Goal: Task Accomplishment & Management: Complete application form

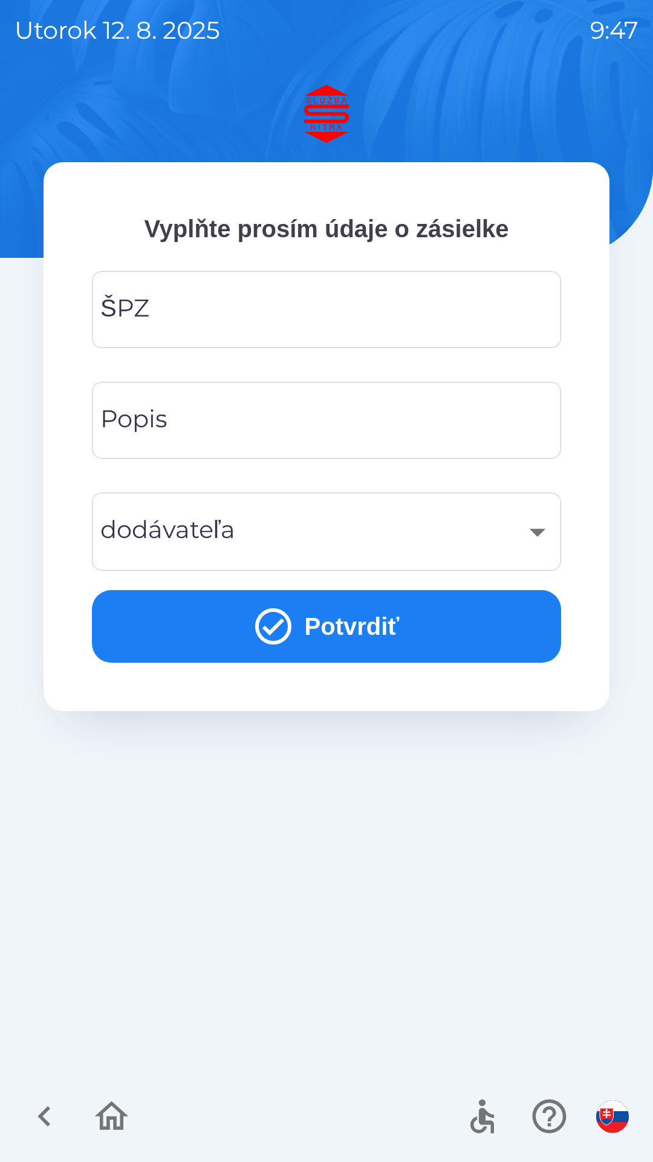
click at [318, 315] on input "ŠPZ" at bounding box center [326, 310] width 440 height 48
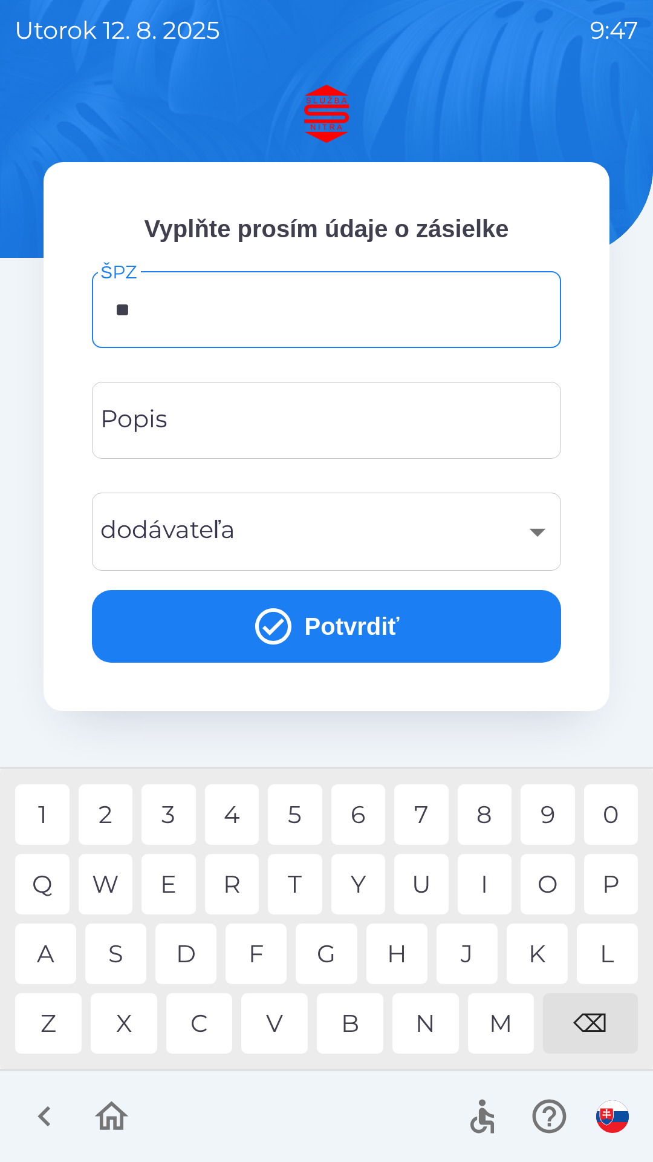
click at [53, 970] on div "A" at bounding box center [45, 953] width 61 height 61
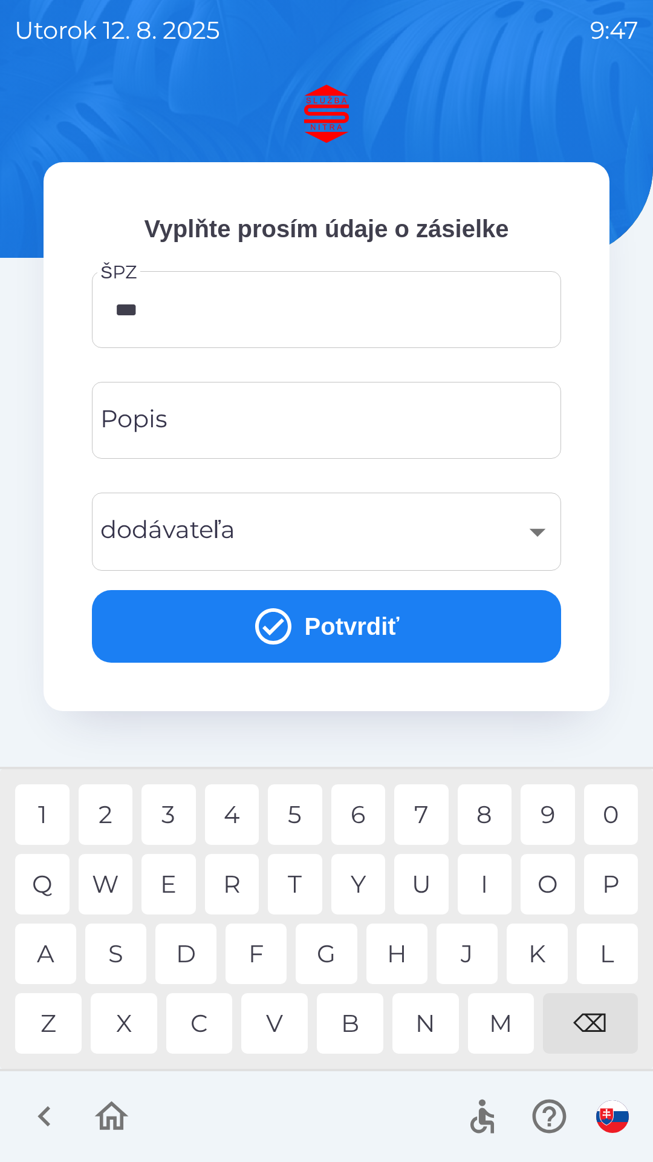
click at [295, 828] on div "5" at bounding box center [295, 814] width 54 height 61
click at [545, 820] on div "9" at bounding box center [548, 814] width 54 height 61
click at [204, 1034] on div "C" at bounding box center [199, 1023] width 67 height 61
type input "*******"
click at [263, 956] on div "F" at bounding box center [256, 953] width 61 height 61
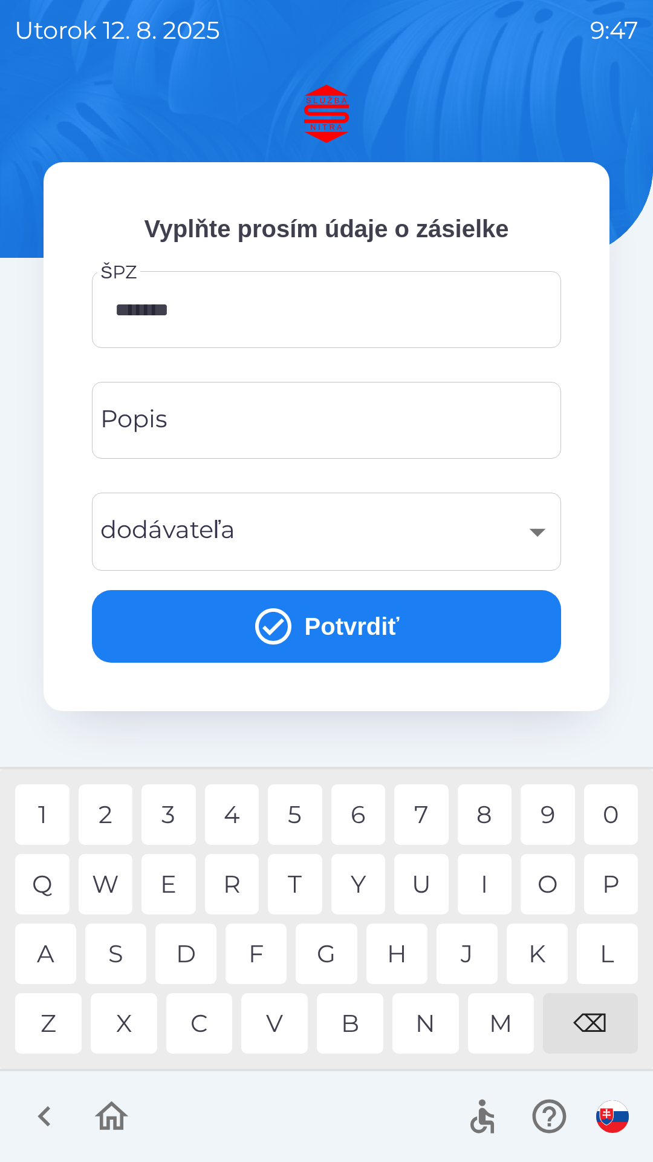
click at [332, 538] on div "​" at bounding box center [326, 531] width 440 height 49
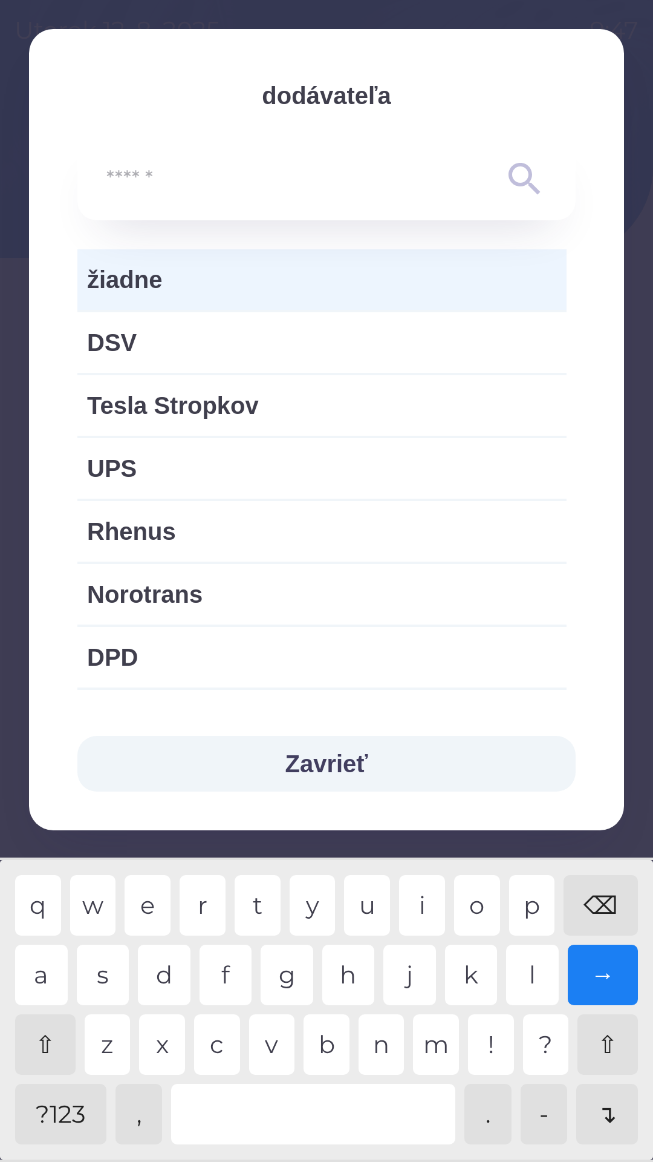
click at [275, 600] on span "Norotrans" at bounding box center [322, 594] width 470 height 36
type input "***"
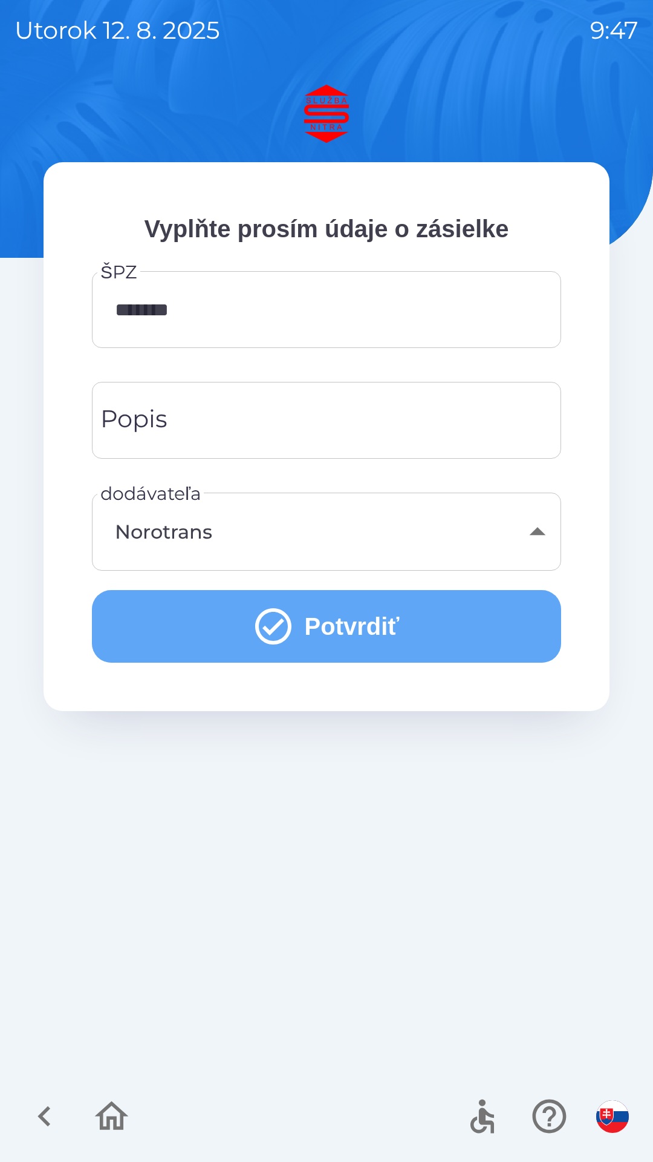
click at [278, 629] on icon "submit" at bounding box center [274, 626] width 44 height 44
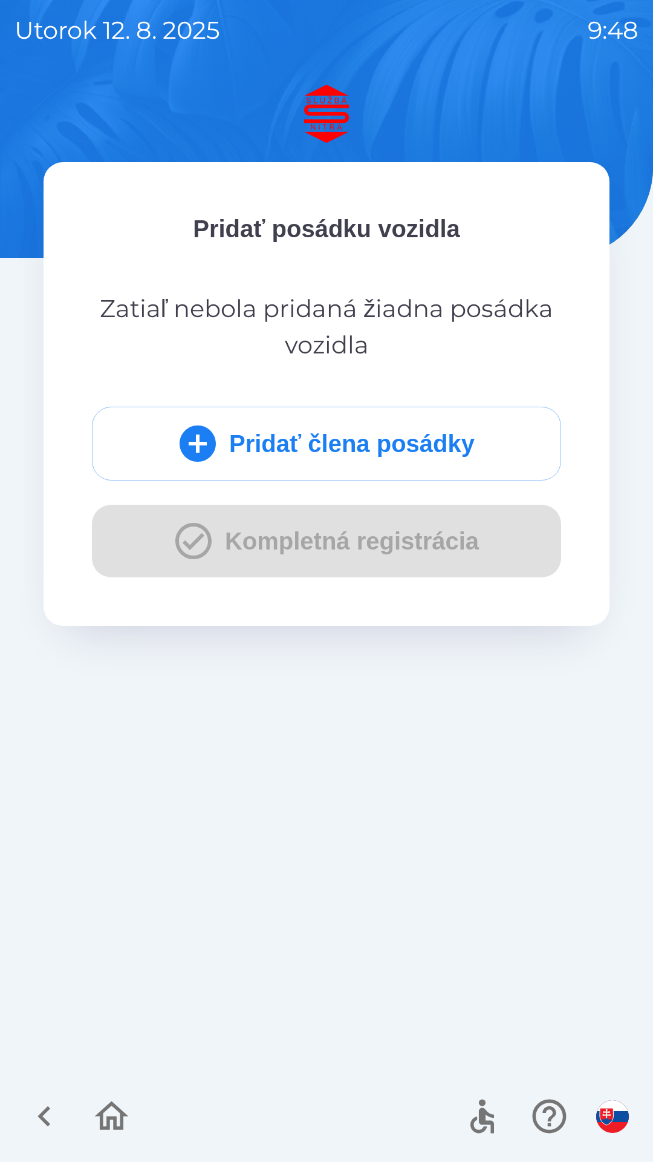
click at [188, 542] on div "Pridať člena posádky Kompletná registrácia" at bounding box center [326, 492] width 469 height 171
click at [197, 445] on icon "submit" at bounding box center [198, 444] width 44 height 44
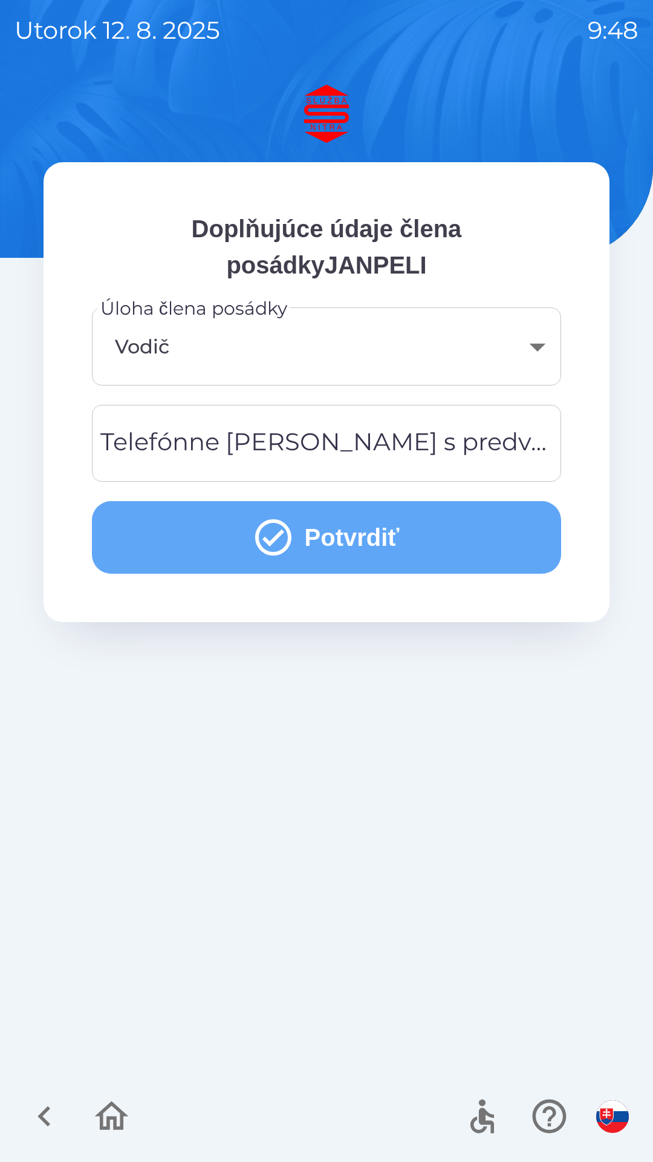
click at [275, 549] on icon "submit" at bounding box center [274, 537] width 44 height 44
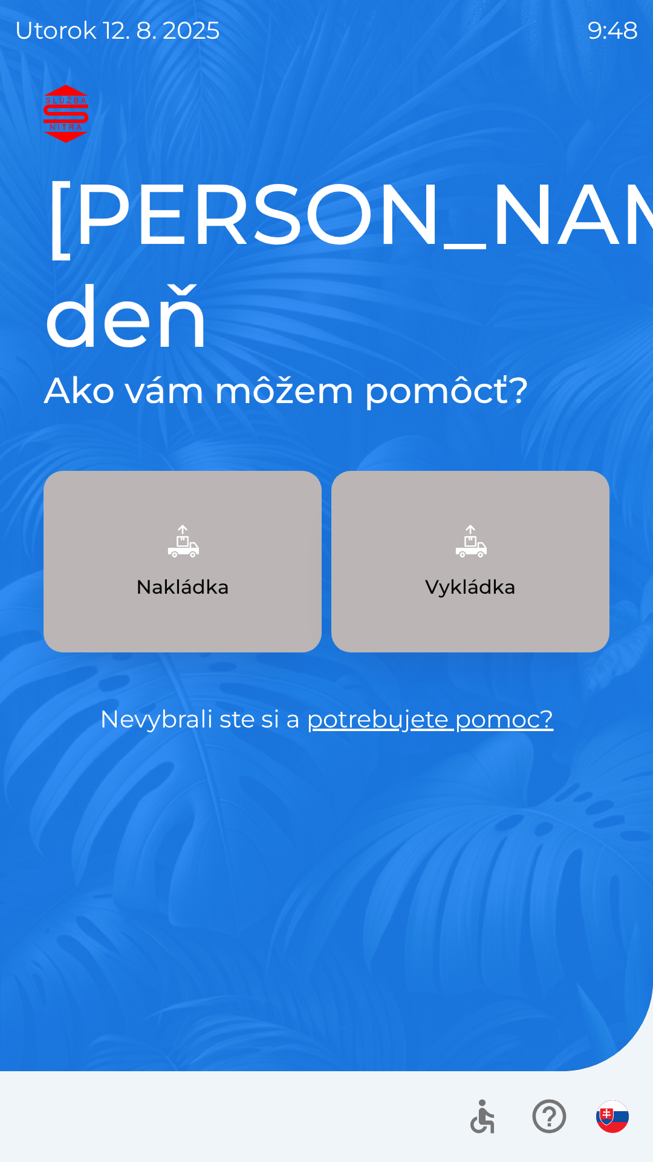
click at [475, 514] on img "button" at bounding box center [470, 540] width 53 height 53
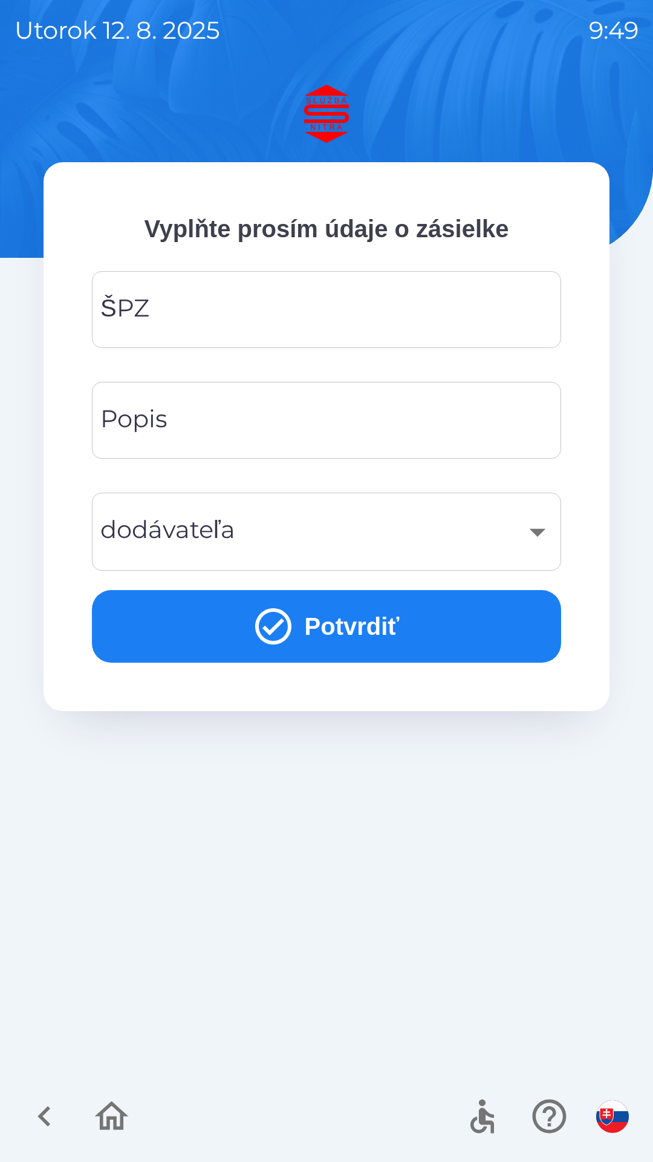
click at [618, 1112] on img "button" at bounding box center [613, 1116] width 33 height 33
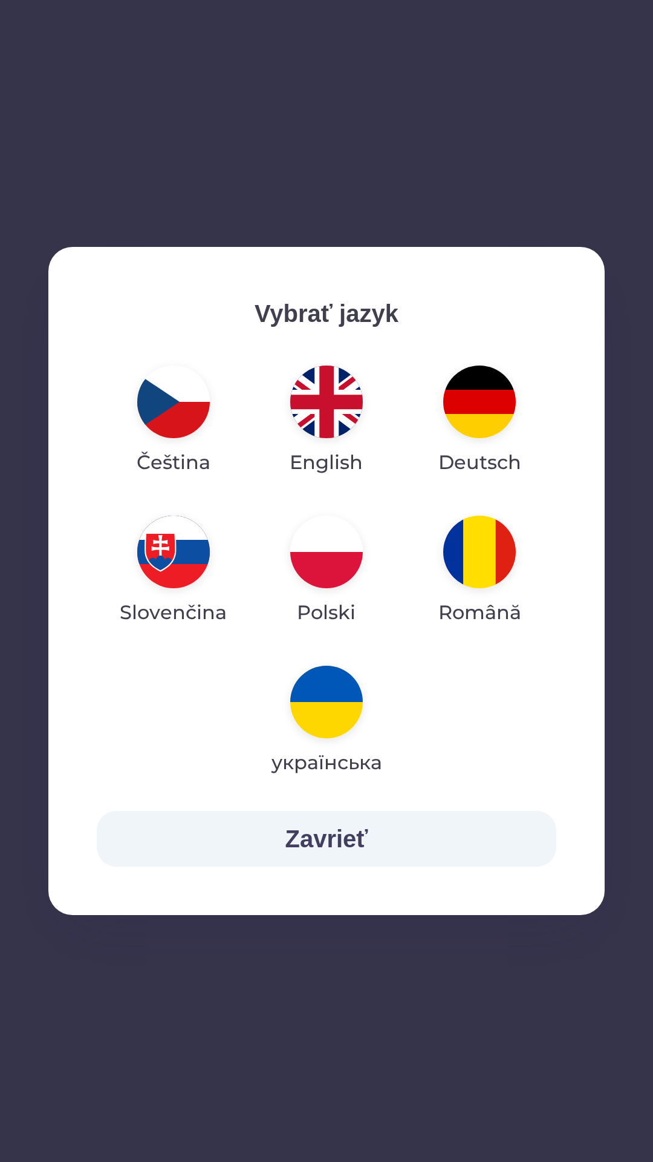
click at [335, 385] on img "button" at bounding box center [326, 401] width 73 height 73
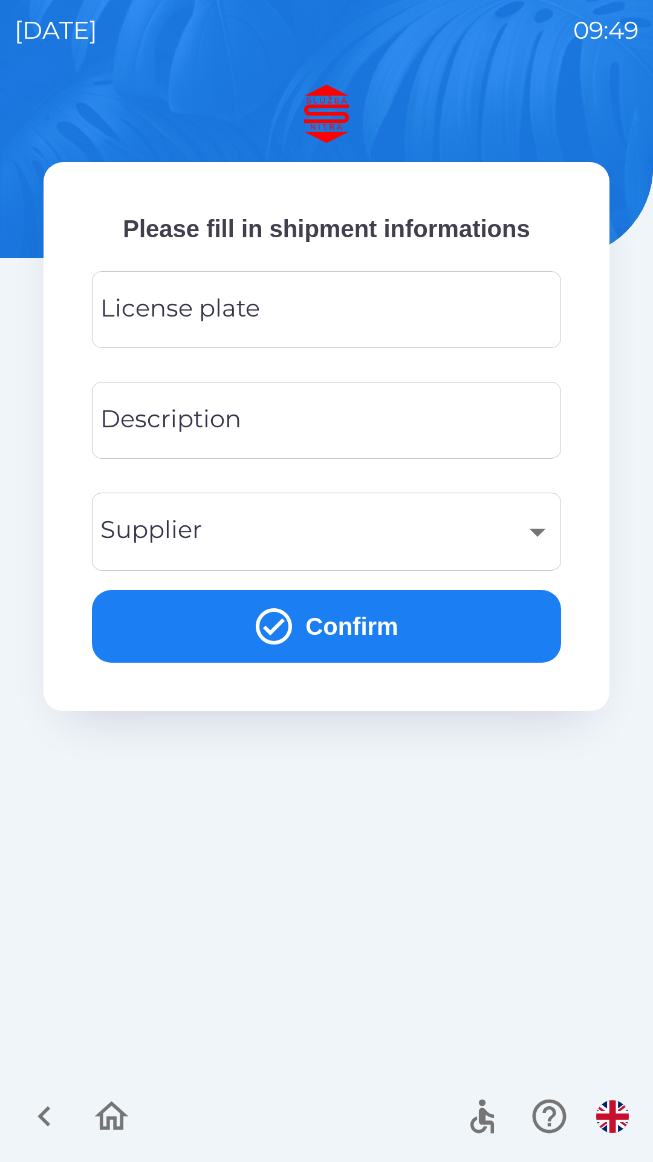
click at [304, 312] on input "License plate" at bounding box center [326, 310] width 440 height 48
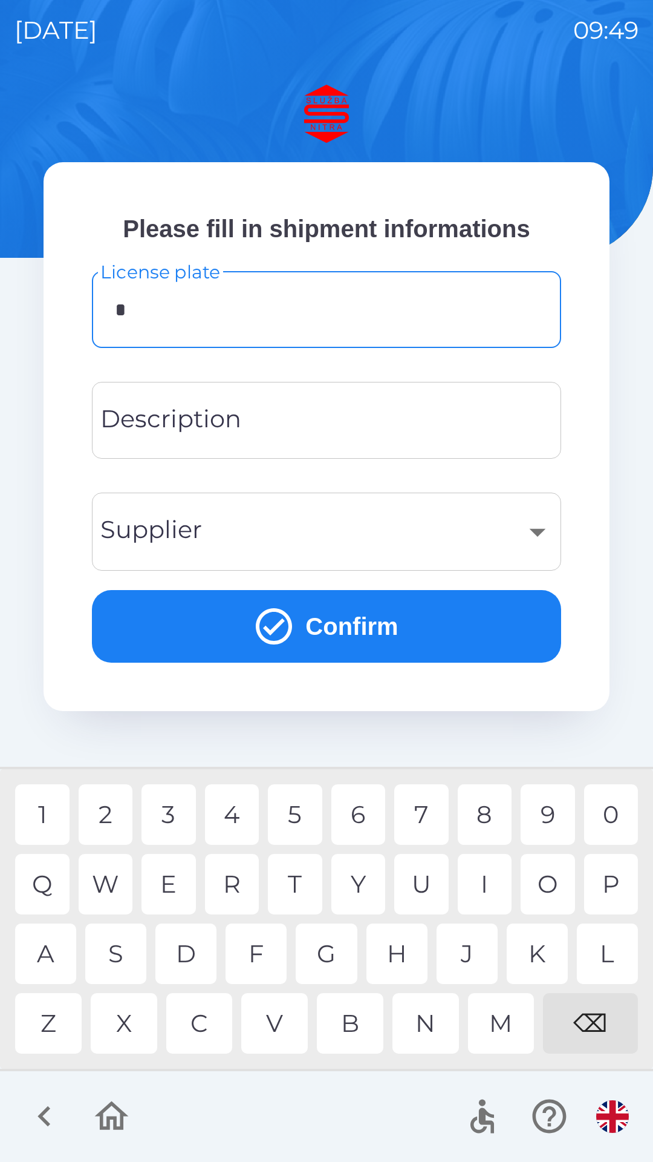
click at [116, 943] on div "S" at bounding box center [115, 953] width 61 height 61
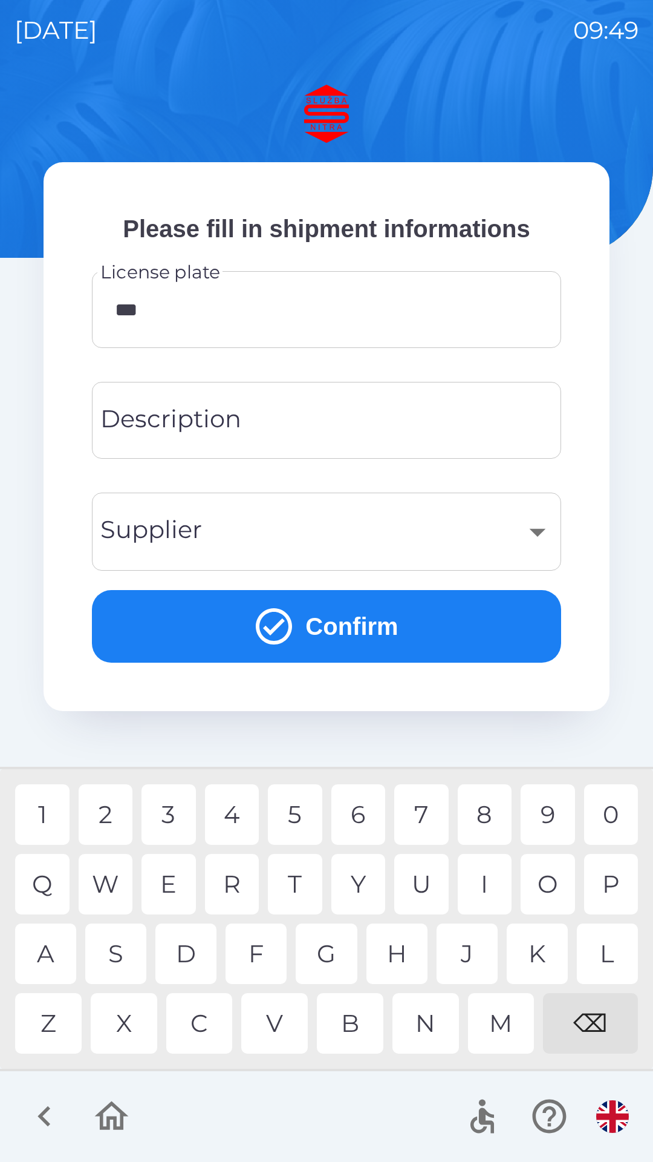
click at [47, 812] on div "1" at bounding box center [42, 814] width 54 height 61
click at [624, 818] on div "0" at bounding box center [611, 814] width 54 height 61
type input "********"
click at [362, 434] on input "Description" at bounding box center [326, 420] width 440 height 48
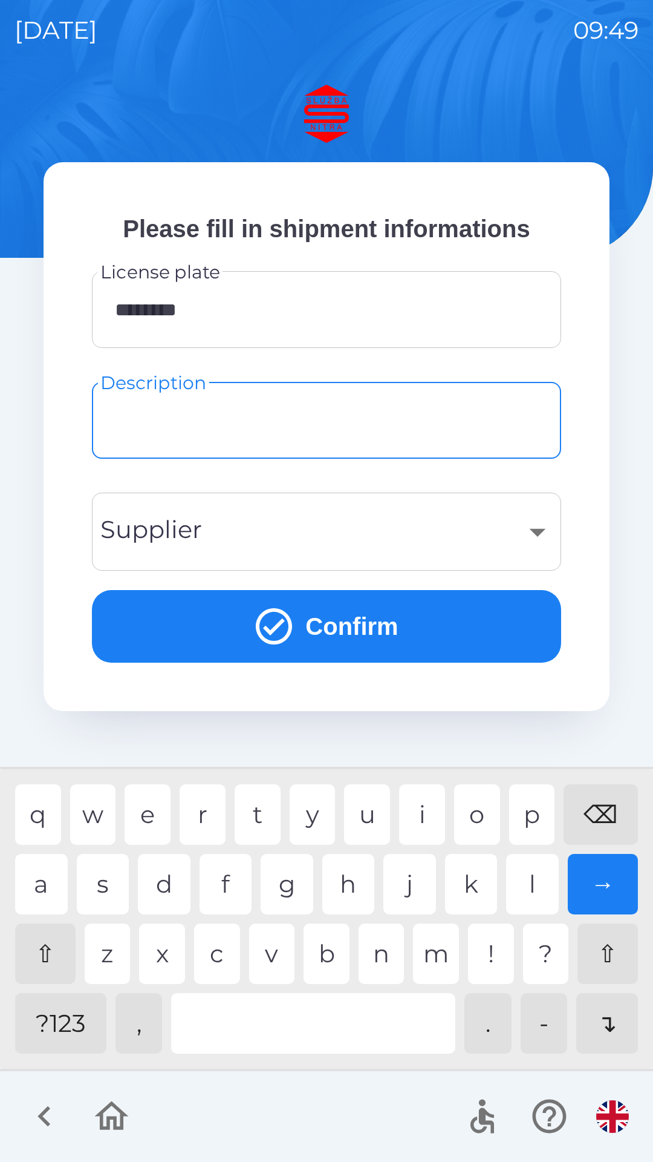
click at [321, 541] on div "​" at bounding box center [326, 531] width 440 height 49
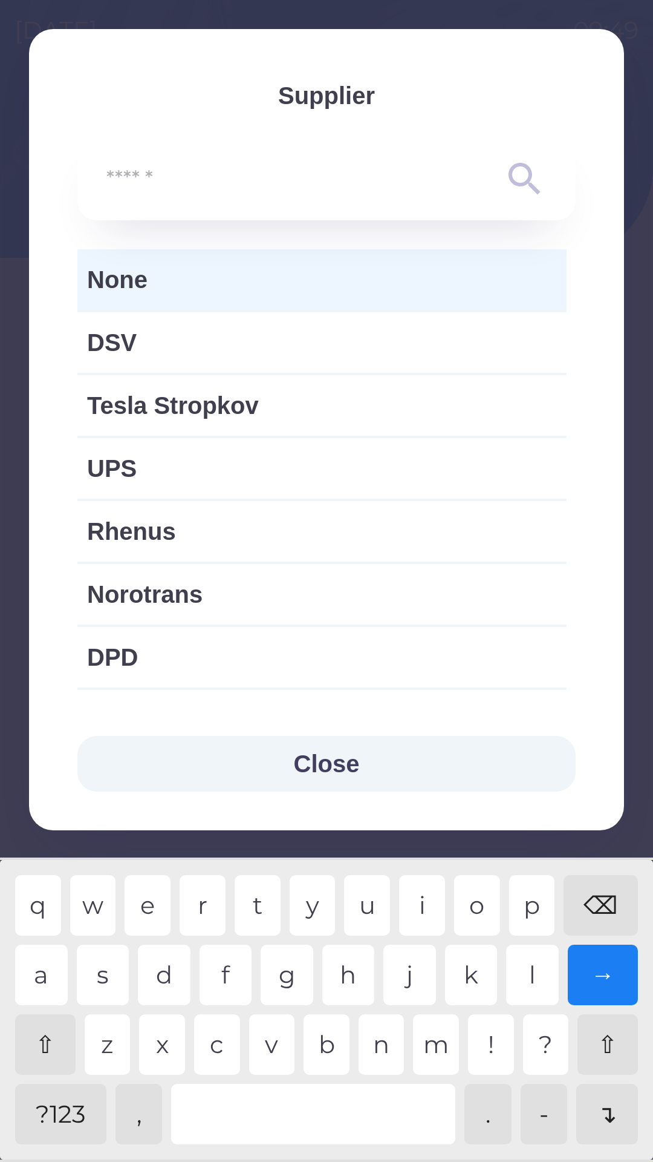
click at [402, 761] on button "Close" at bounding box center [326, 764] width 499 height 56
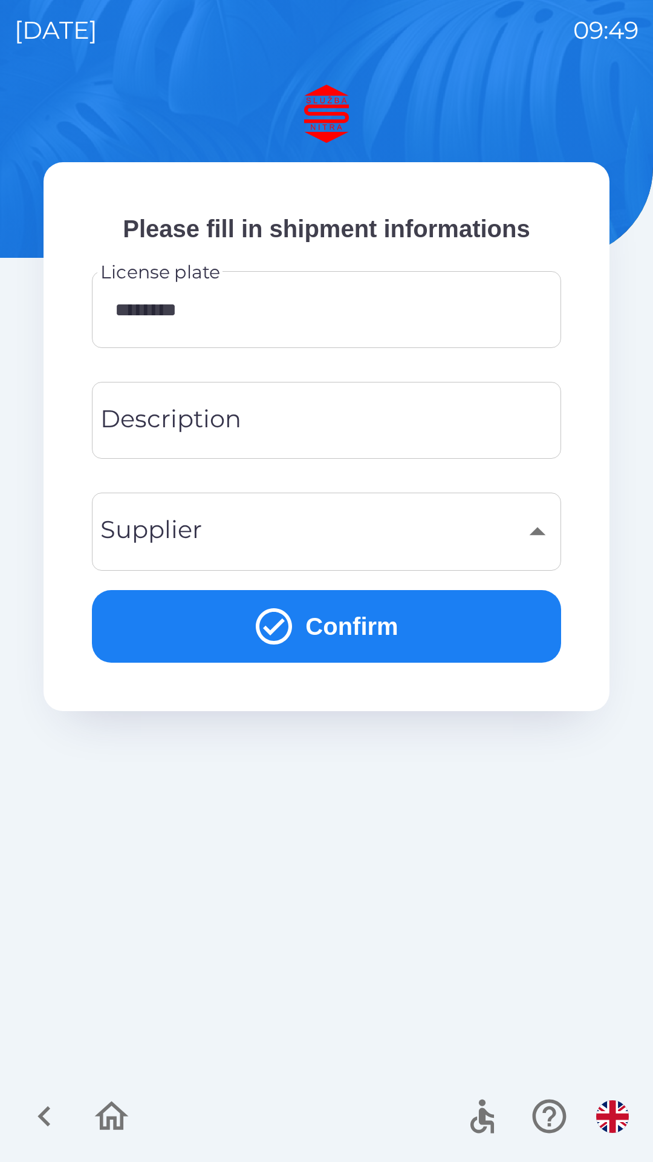
click at [400, 629] on button "Confirm" at bounding box center [326, 626] width 469 height 73
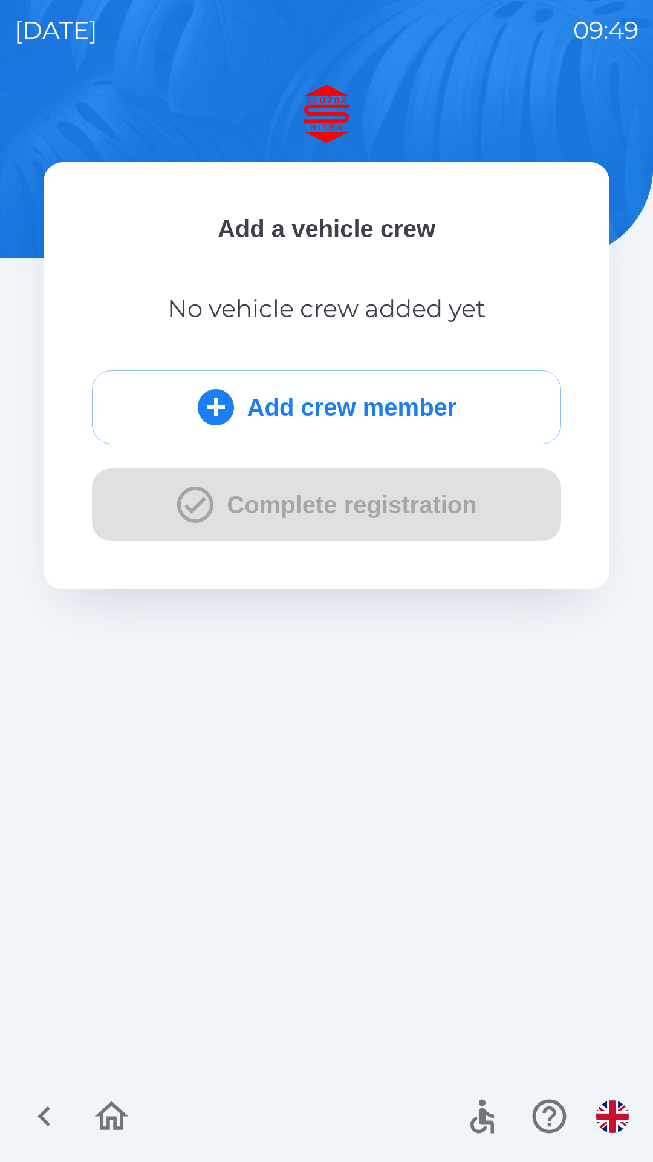
click at [333, 492] on div "Add crew member Complete registration" at bounding box center [326, 455] width 469 height 171
click at [357, 408] on button "Add crew member" at bounding box center [326, 407] width 469 height 74
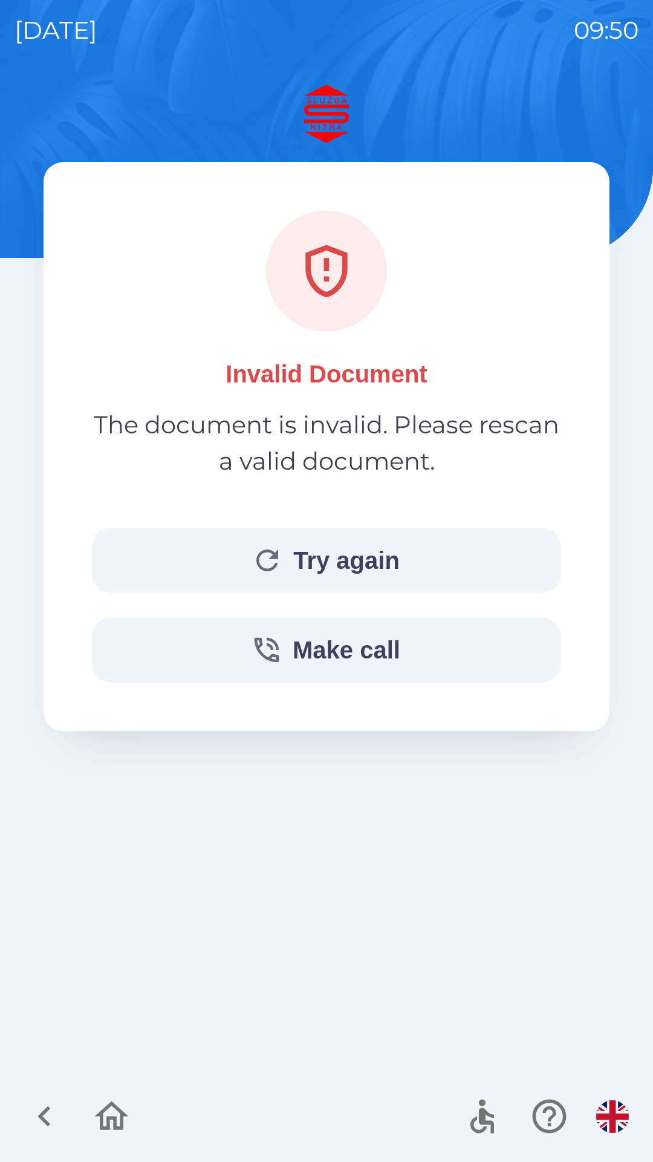
click at [308, 566] on button "Try again" at bounding box center [326, 560] width 469 height 65
click at [315, 653] on button "Make call" at bounding box center [326, 649] width 469 height 65
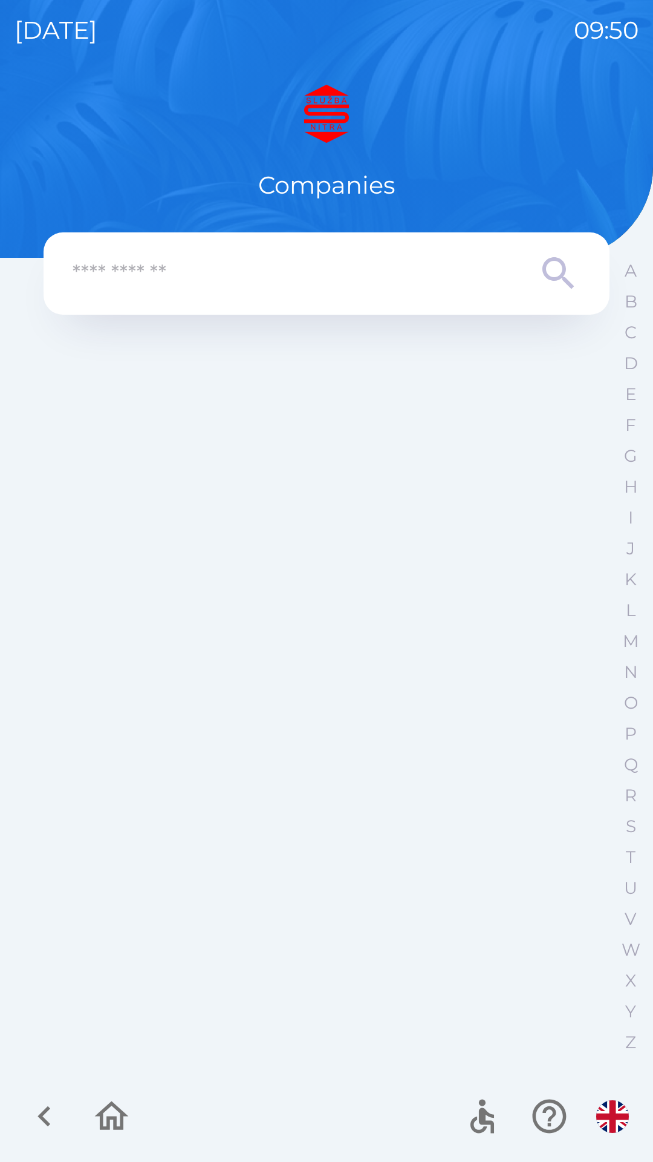
click at [166, 279] on input "text" at bounding box center [303, 273] width 460 height 33
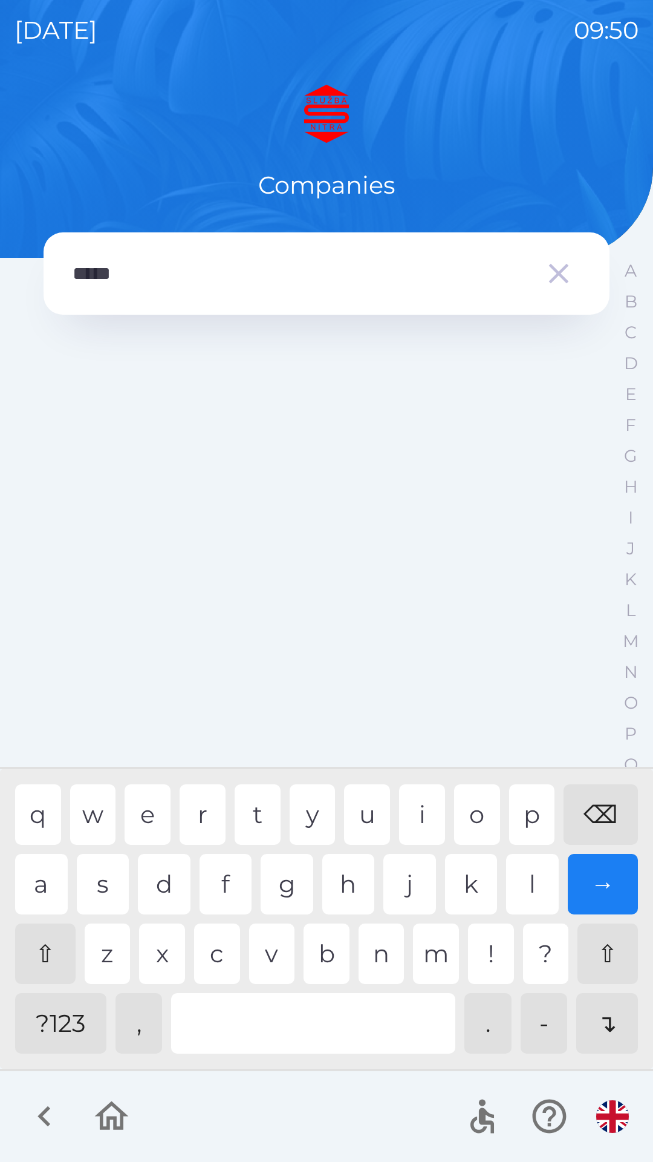
click at [304, 284] on input "*****" at bounding box center [303, 273] width 460 height 33
click at [594, 869] on div "→" at bounding box center [603, 884] width 71 height 61
click at [268, 1014] on div at bounding box center [313, 1023] width 284 height 61
click at [96, 887] on div "s" at bounding box center [103, 884] width 53 height 61
click at [261, 815] on div "t" at bounding box center [258, 814] width 46 height 61
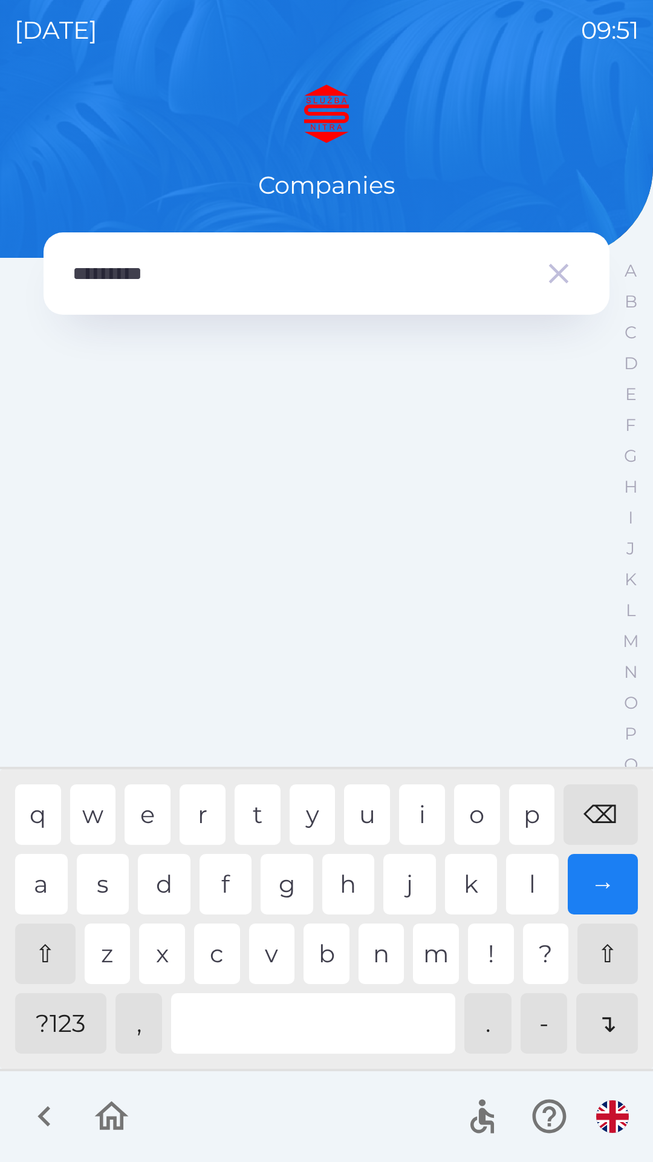
click at [201, 813] on div "r" at bounding box center [203, 814] width 46 height 61
click at [373, 811] on div "u" at bounding box center [367, 814] width 46 height 61
click at [291, 886] on div "g" at bounding box center [287, 884] width 53 height 61
type input "**********"
click at [597, 1016] on div at bounding box center [327, 695] width 566 height 743
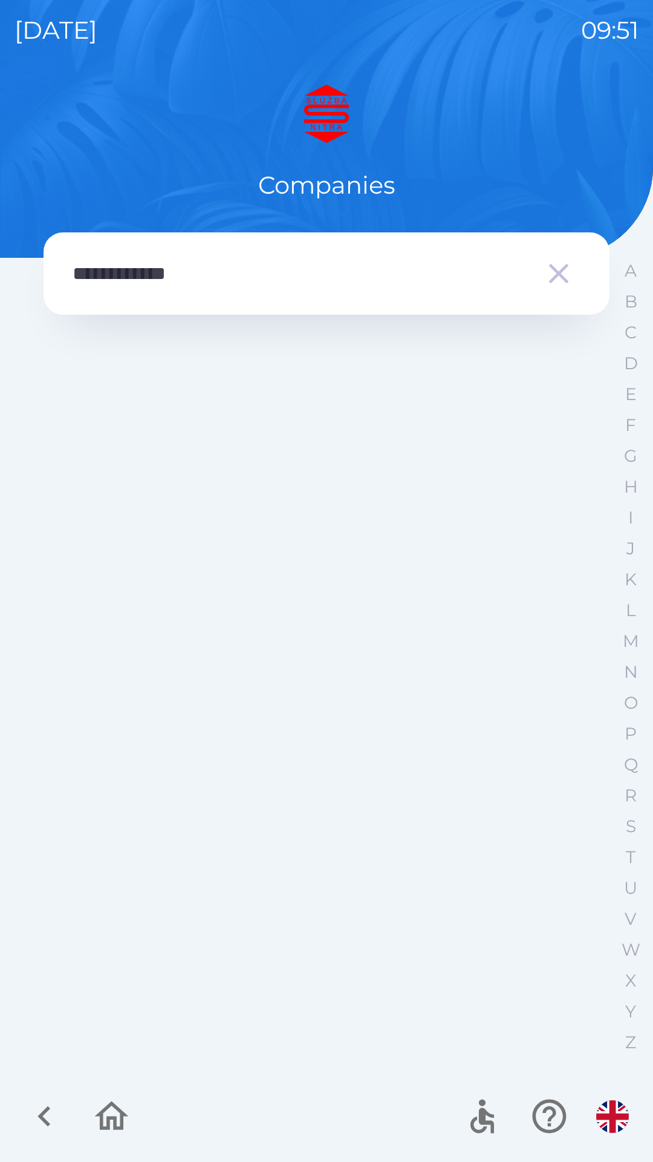
click at [328, 278] on input "**********" at bounding box center [303, 273] width 460 height 33
click at [568, 267] on icon "button" at bounding box center [559, 274] width 34 height 34
click at [120, 1122] on icon "button" at bounding box center [111, 1116] width 41 height 41
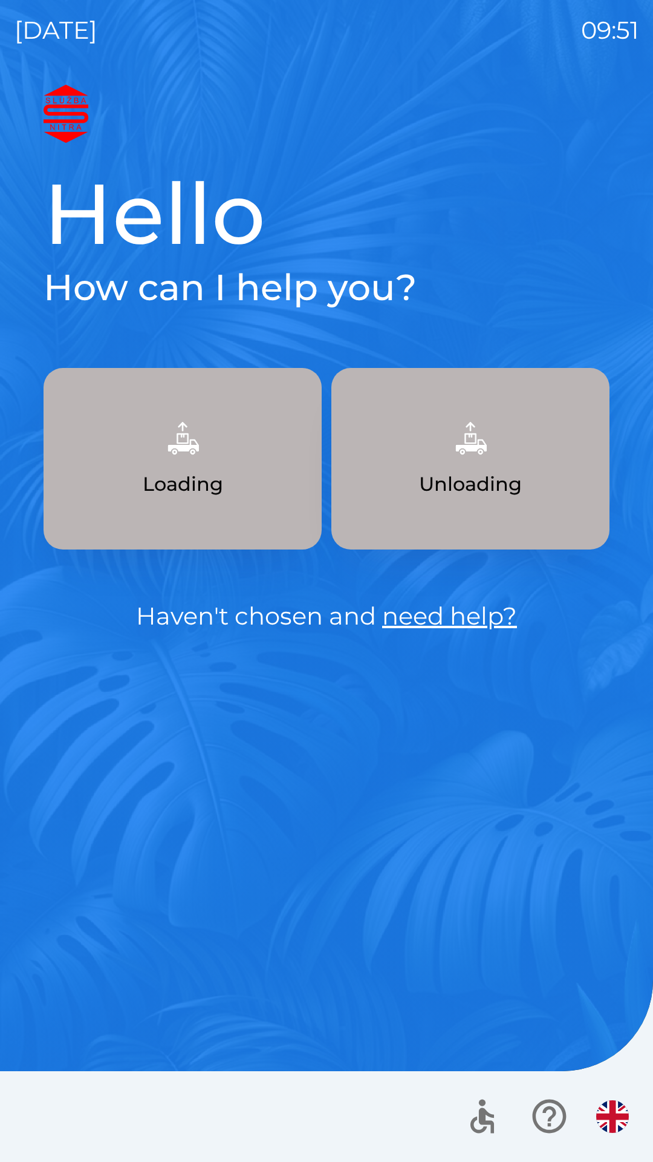
click at [477, 462] on img "button" at bounding box center [470, 437] width 53 height 53
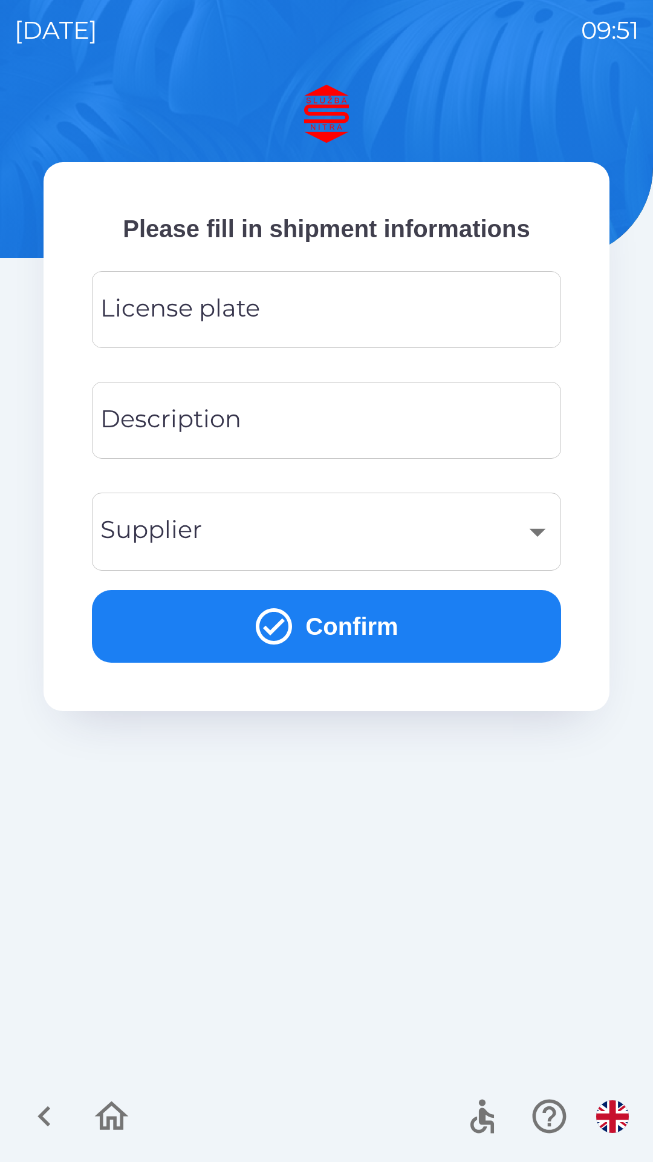
click at [375, 312] on input "License plate" at bounding box center [326, 310] width 440 height 48
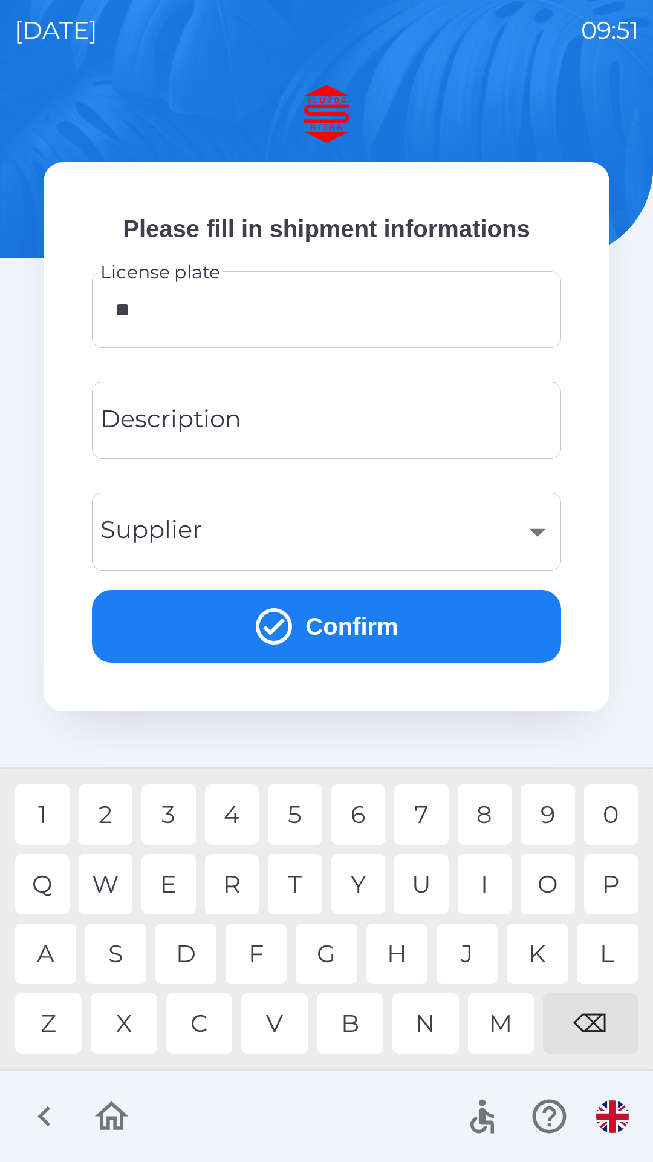
click at [535, 948] on div "K" at bounding box center [537, 953] width 61 height 61
click at [44, 802] on div "1" at bounding box center [42, 814] width 54 height 61
type input "********"
click at [356, 425] on input "Description" at bounding box center [326, 420] width 440 height 48
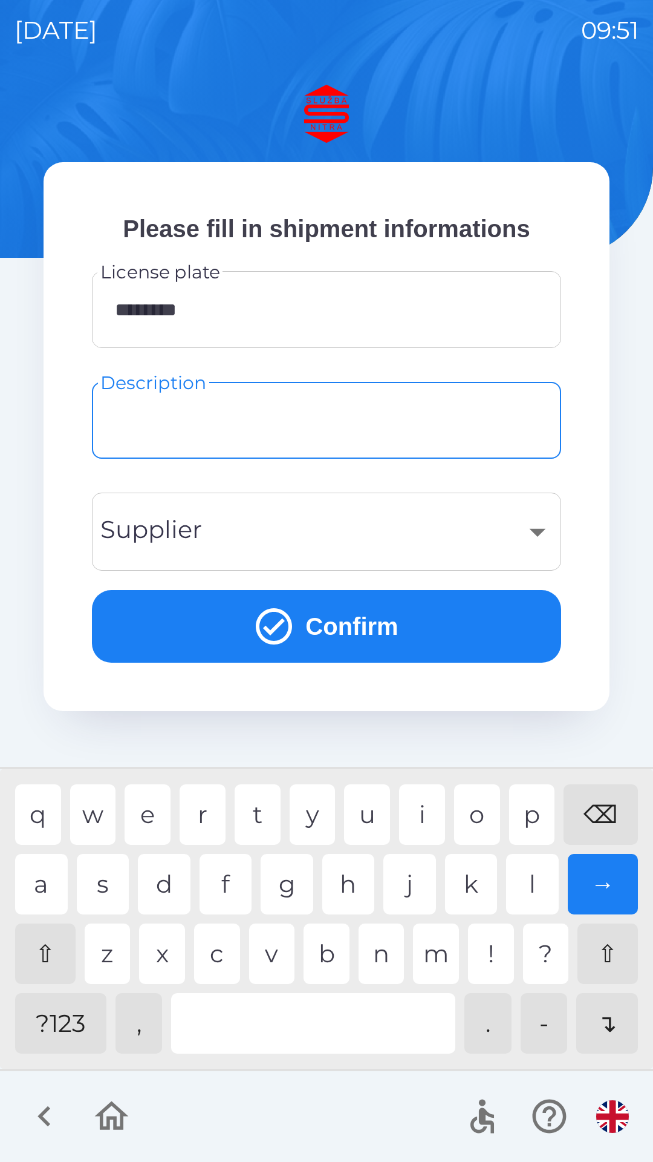
click at [360, 530] on div "​" at bounding box center [326, 531] width 440 height 49
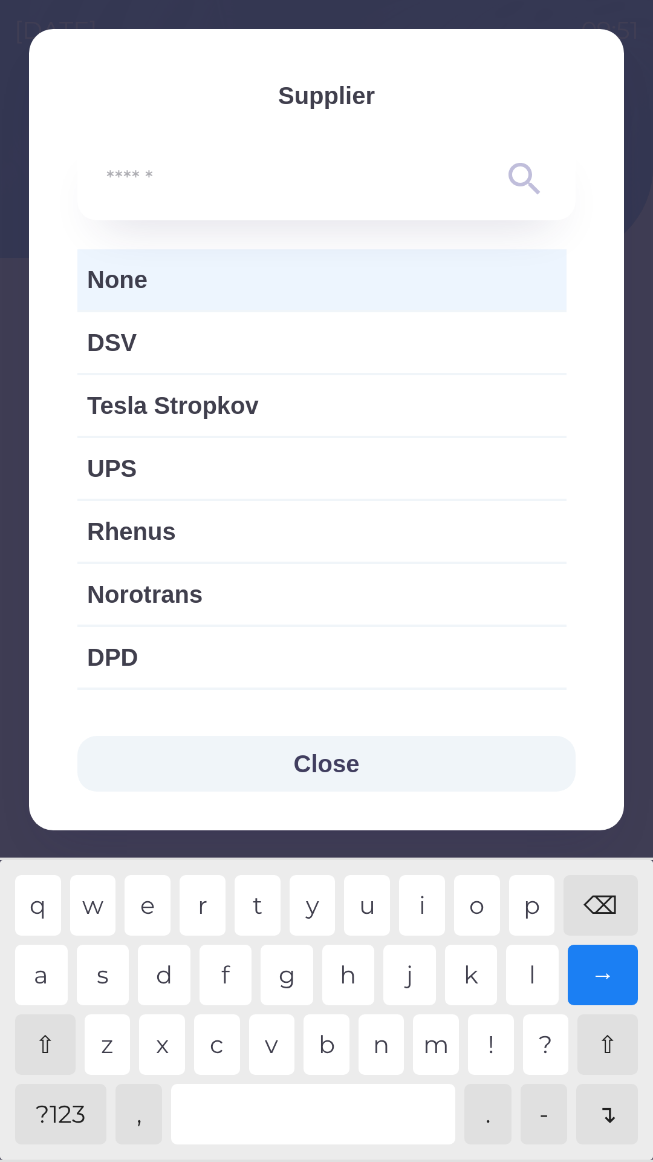
click at [405, 279] on span "None" at bounding box center [322, 279] width 470 height 36
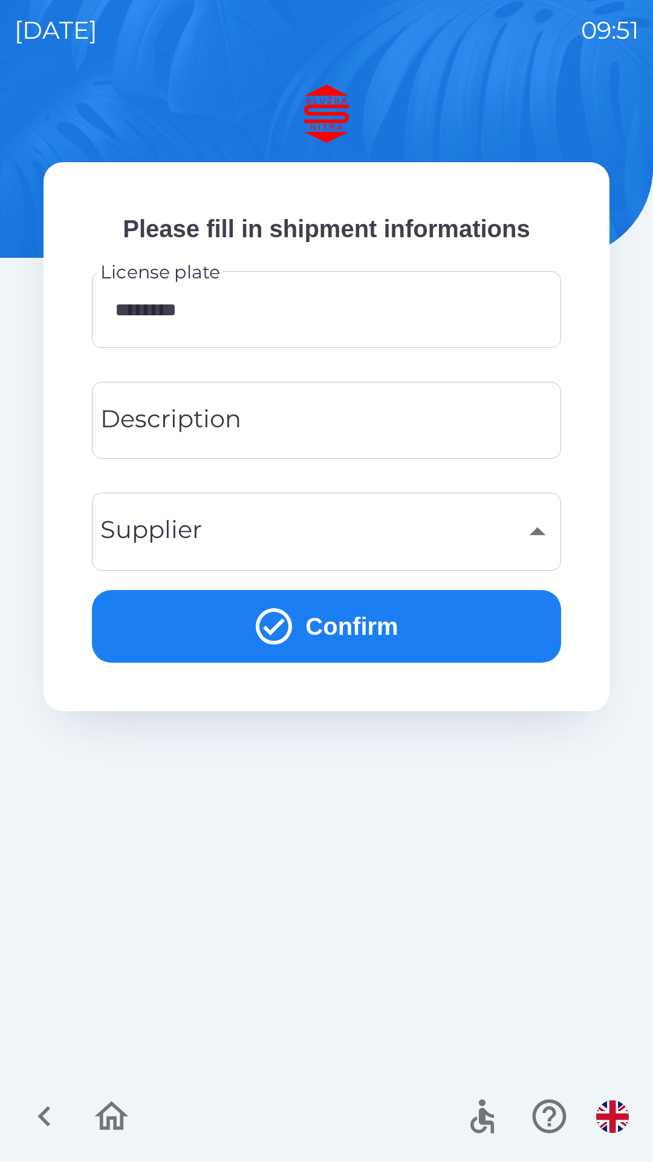
click at [410, 619] on button "Confirm" at bounding box center [326, 626] width 469 height 73
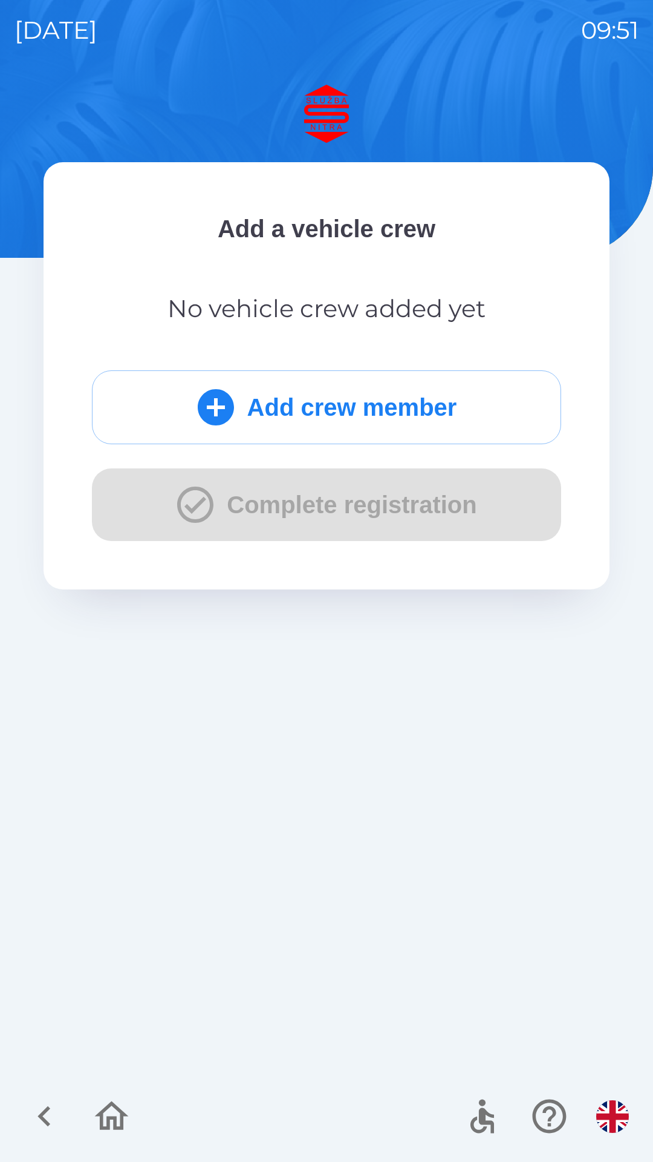
click at [405, 511] on div "Add crew member Complete registration" at bounding box center [326, 455] width 469 height 171
click at [413, 412] on button "Add crew member" at bounding box center [326, 407] width 469 height 74
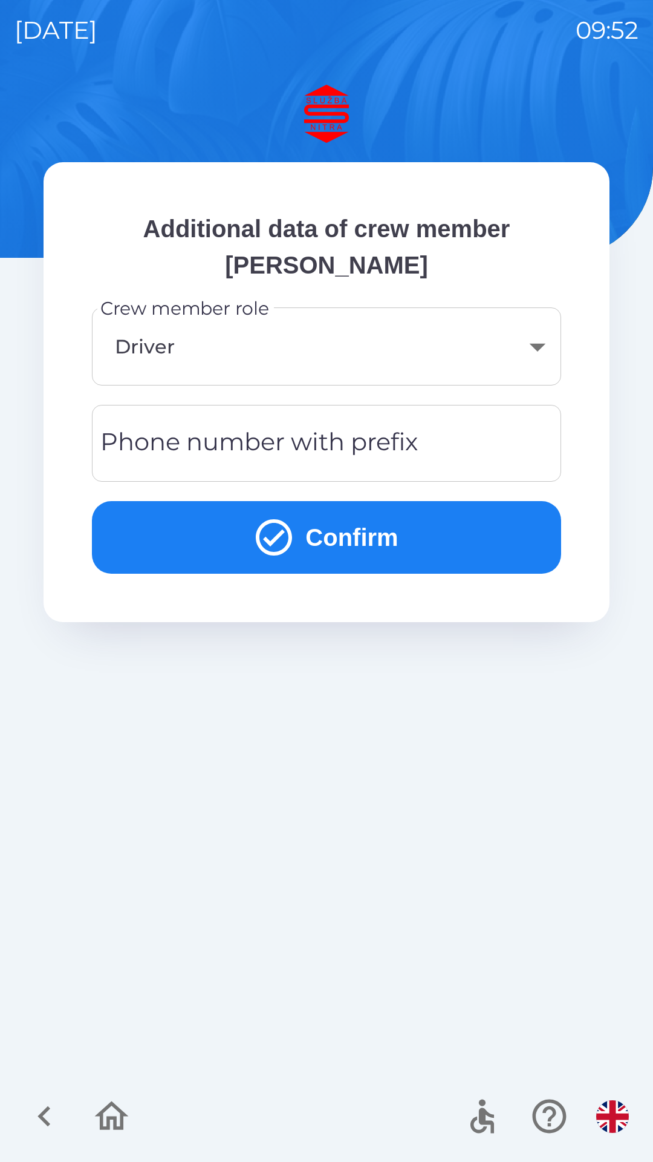
click at [298, 349] on body "[DATE] 09:52 Additional data of crew member [PERSON_NAME] Crew member role Driv…" at bounding box center [326, 581] width 653 height 1162
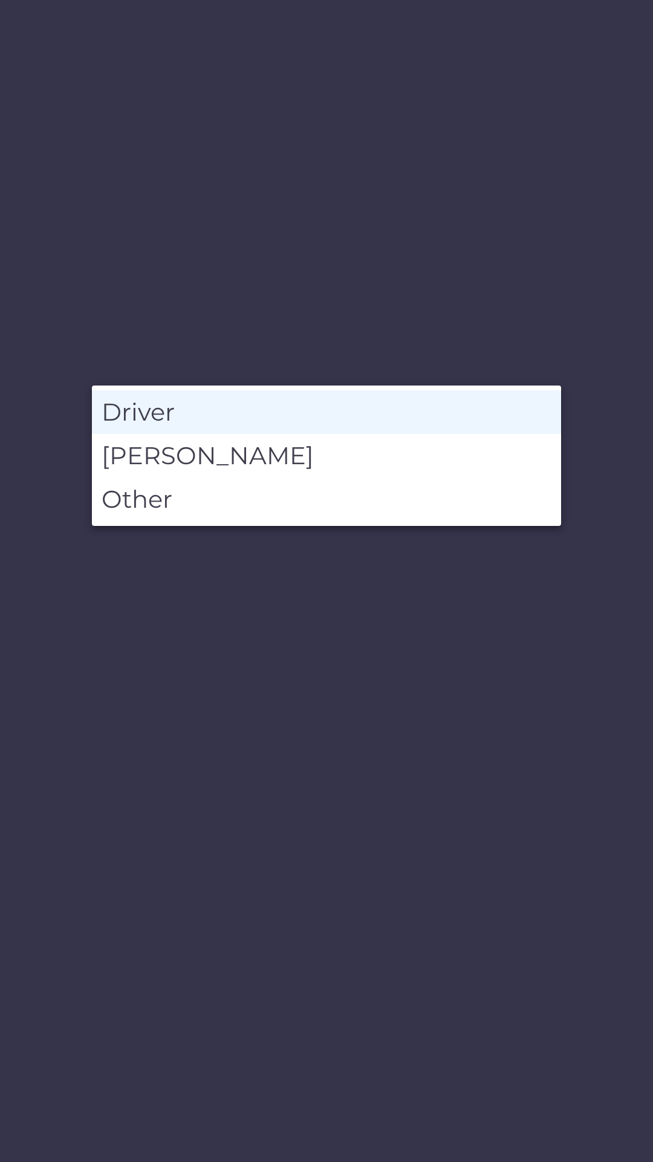
click at [306, 414] on li "Driver" at bounding box center [326, 412] width 469 height 44
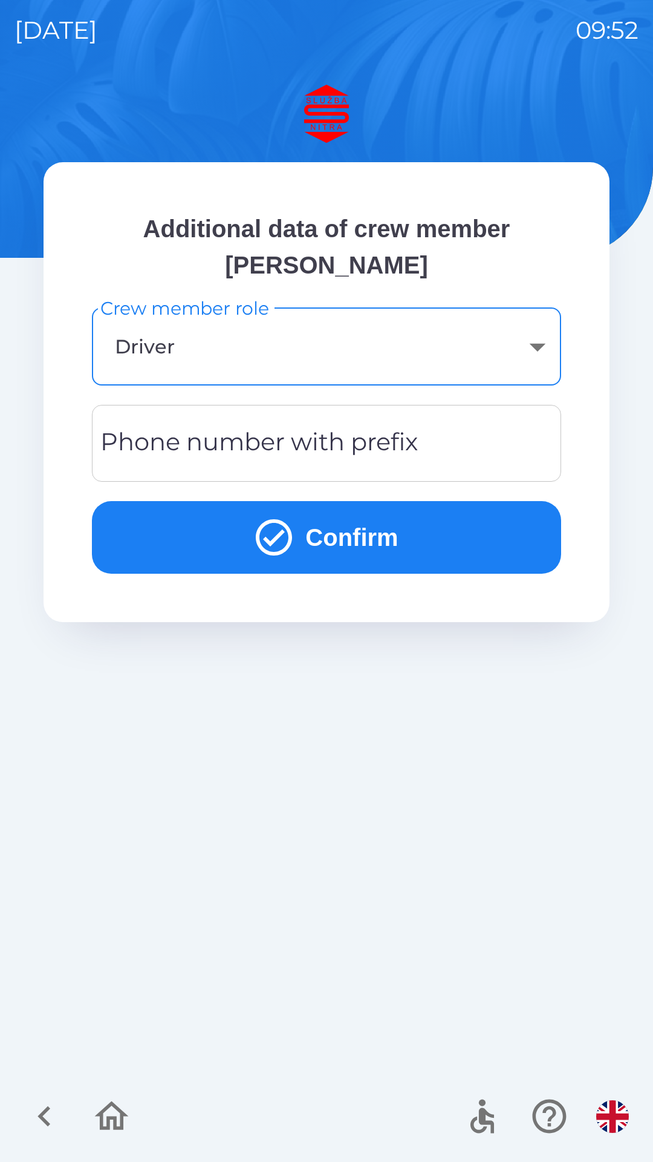
click at [544, 347] on body "[DATE] 09:52 Additional data of crew member [PERSON_NAME] Crew member role Driv…" at bounding box center [326, 581] width 653 height 1162
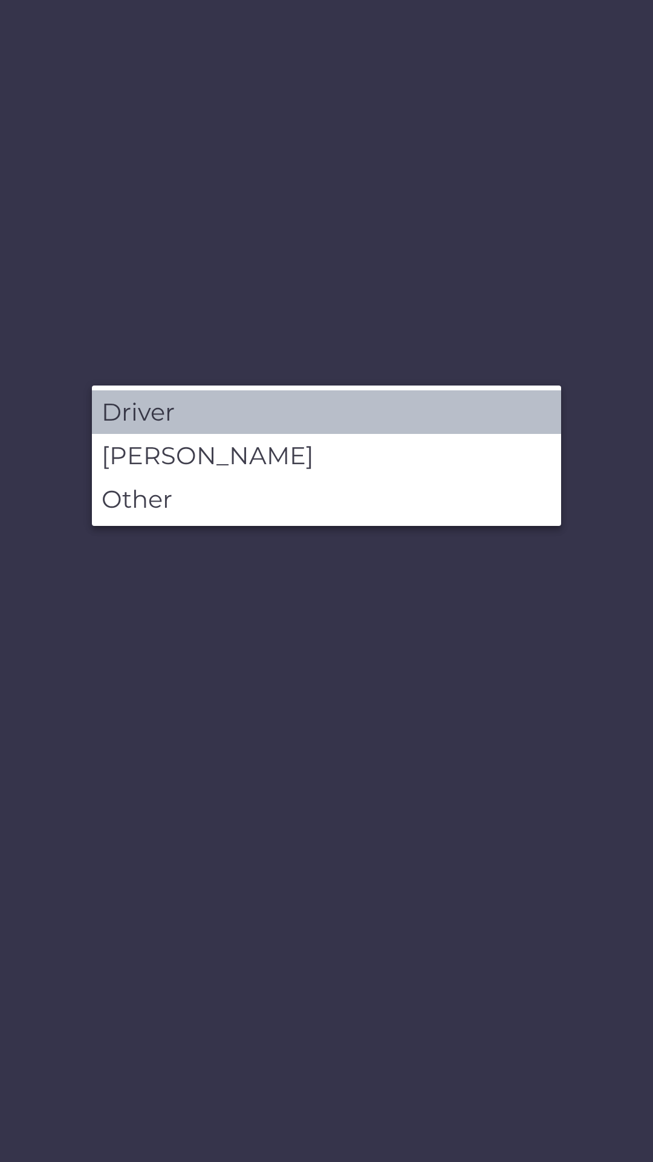
click at [298, 410] on li "Driver" at bounding box center [326, 412] width 469 height 44
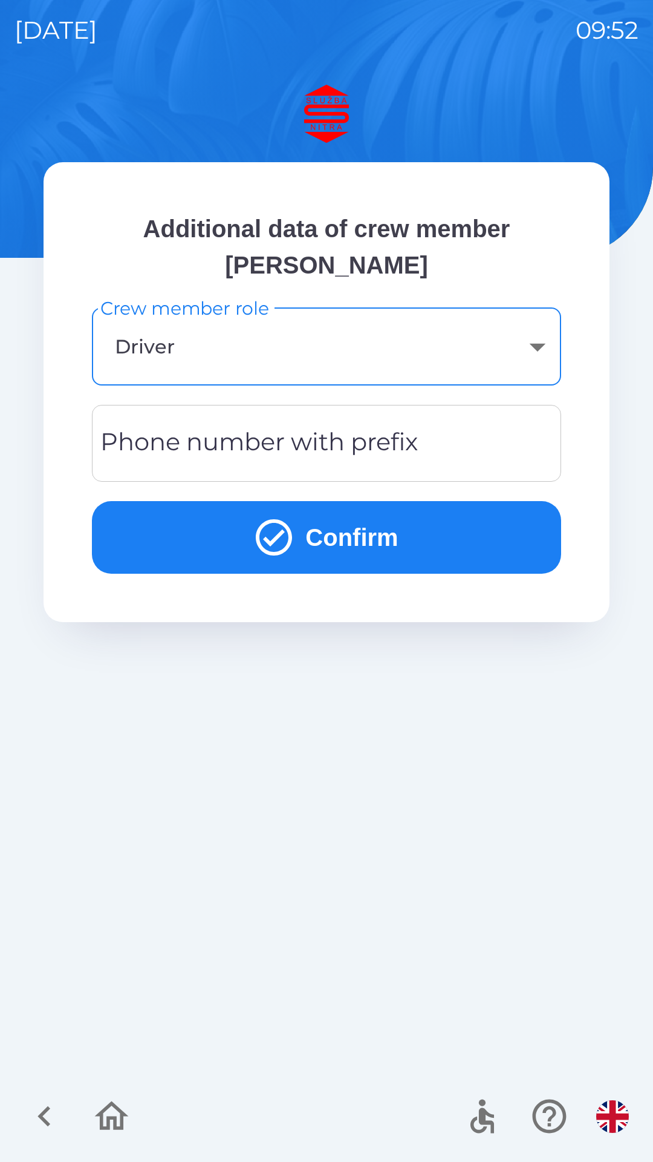
click at [309, 440] on div "Phone number with prefix Phone number with prefix" at bounding box center [326, 443] width 469 height 77
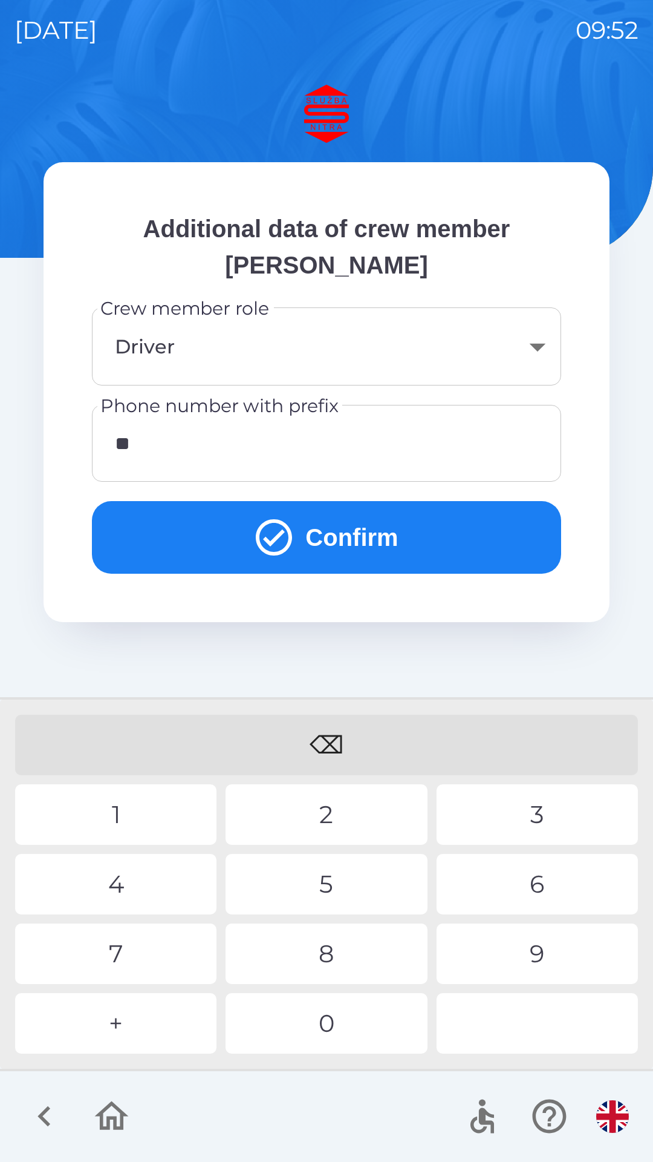
click at [342, 1016] on div "0" at bounding box center [326, 1023] width 201 height 61
click at [530, 807] on div "3" at bounding box center [537, 814] width 201 height 61
click at [359, 947] on div "8" at bounding box center [326, 953] width 201 height 61
click at [546, 942] on div "9" at bounding box center [537, 953] width 201 height 61
click at [158, 813] on div "1" at bounding box center [115, 814] width 201 height 61
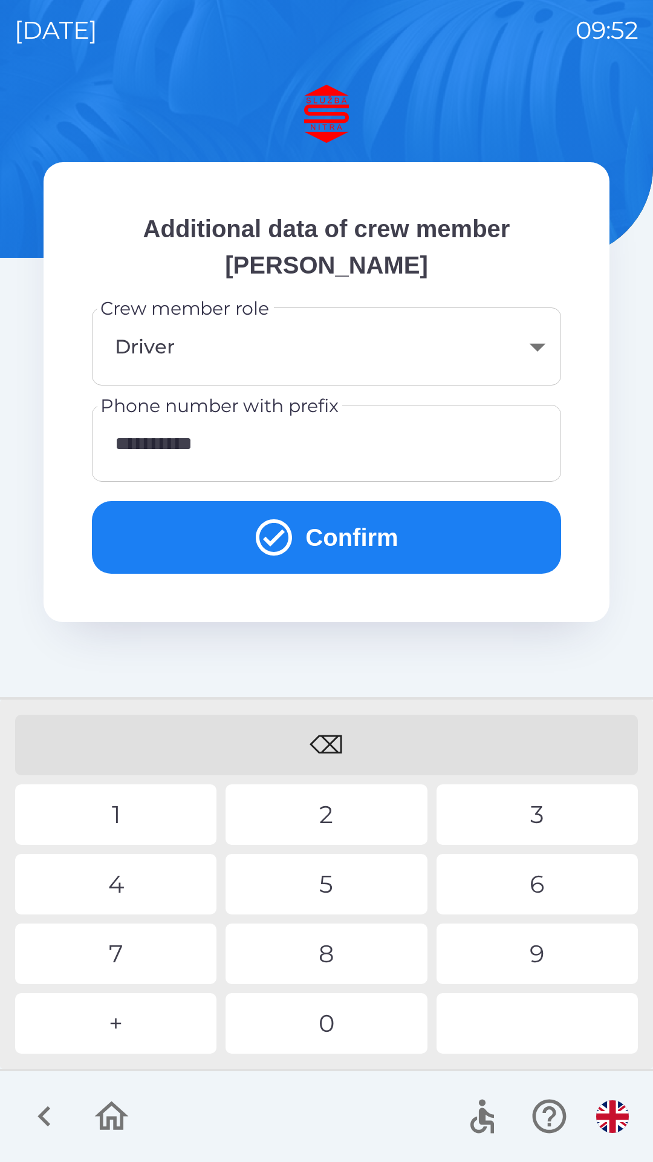
click at [328, 867] on div "5" at bounding box center [326, 884] width 201 height 61
click at [335, 816] on div "2" at bounding box center [326, 814] width 201 height 61
click at [367, 545] on button "Confirm" at bounding box center [326, 537] width 469 height 73
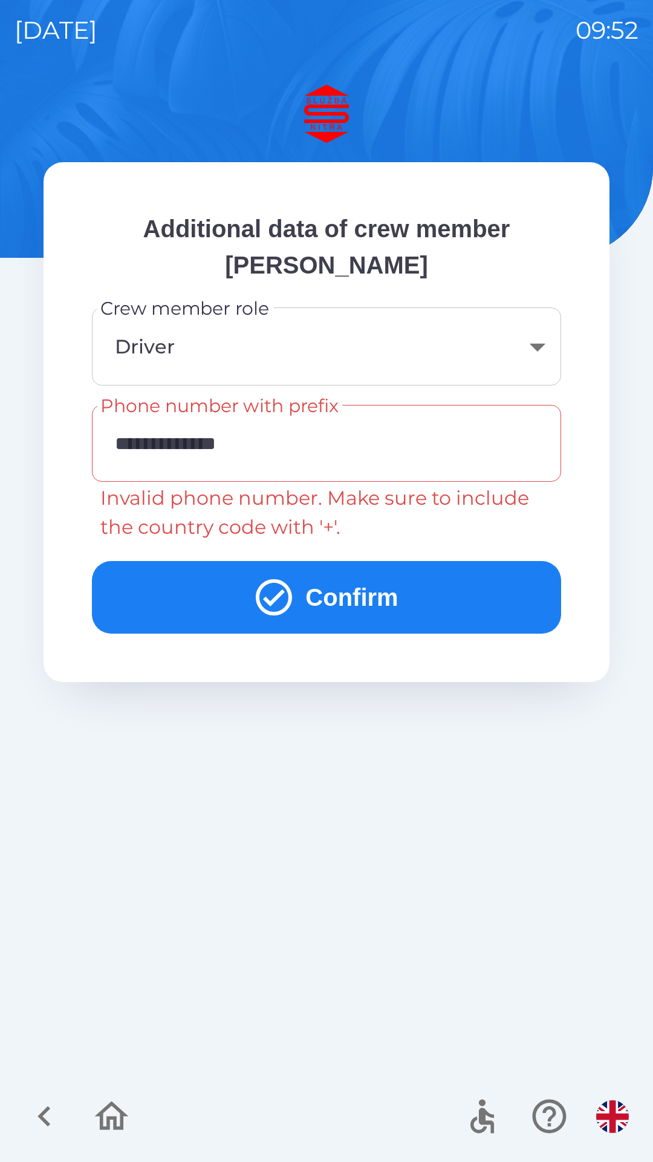
click at [317, 443] on input "**********" at bounding box center [326, 443] width 440 height 48
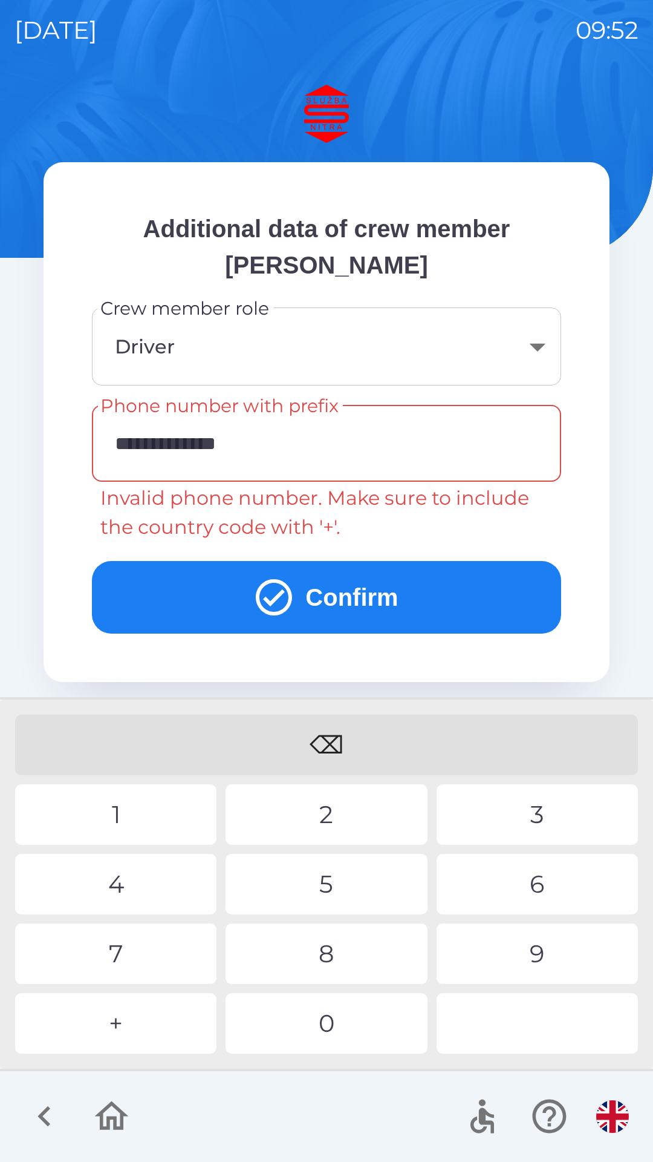
click at [145, 447] on input "**********" at bounding box center [326, 443] width 440 height 48
click at [319, 716] on div "⌫" at bounding box center [326, 745] width 623 height 61
click at [324, 725] on div "⌫" at bounding box center [326, 745] width 623 height 61
type input "**********"
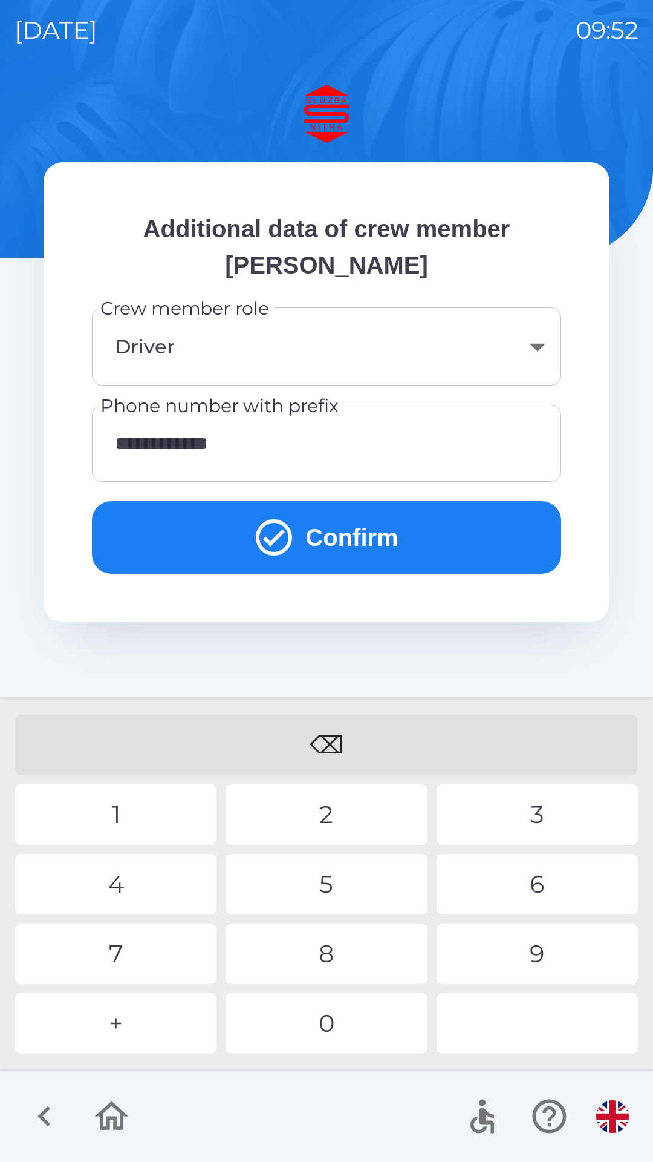
click at [149, 1012] on div "+" at bounding box center [115, 1023] width 201 height 61
click at [376, 531] on button "Confirm" at bounding box center [326, 537] width 469 height 73
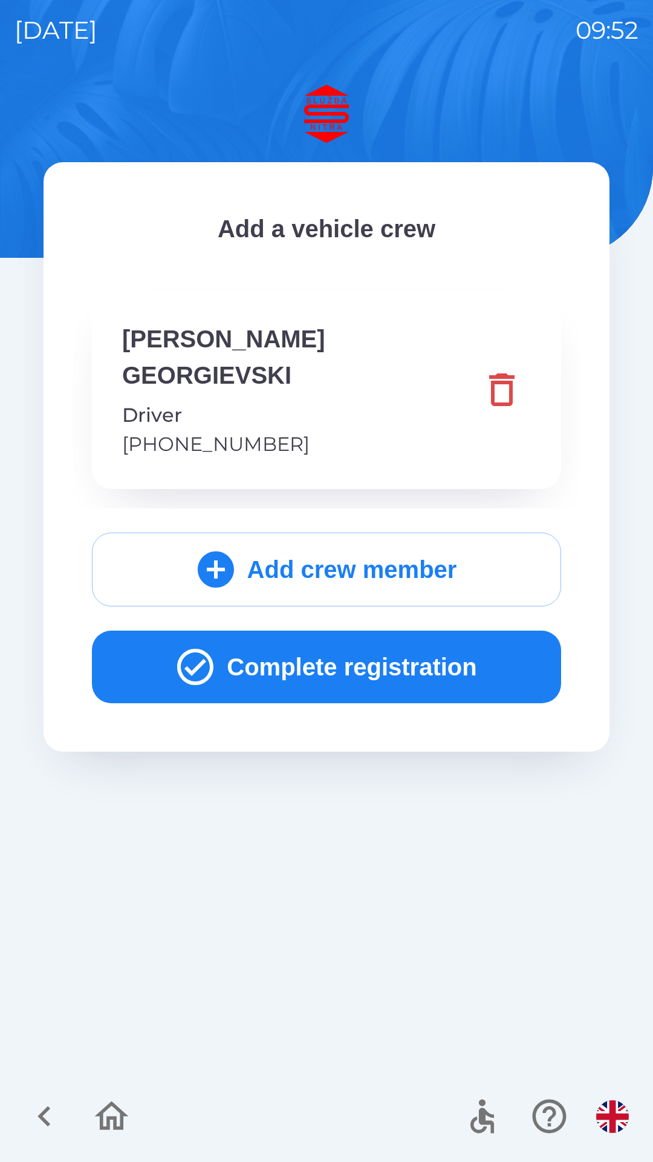
click at [365, 630] on button "Complete registration" at bounding box center [326, 666] width 469 height 73
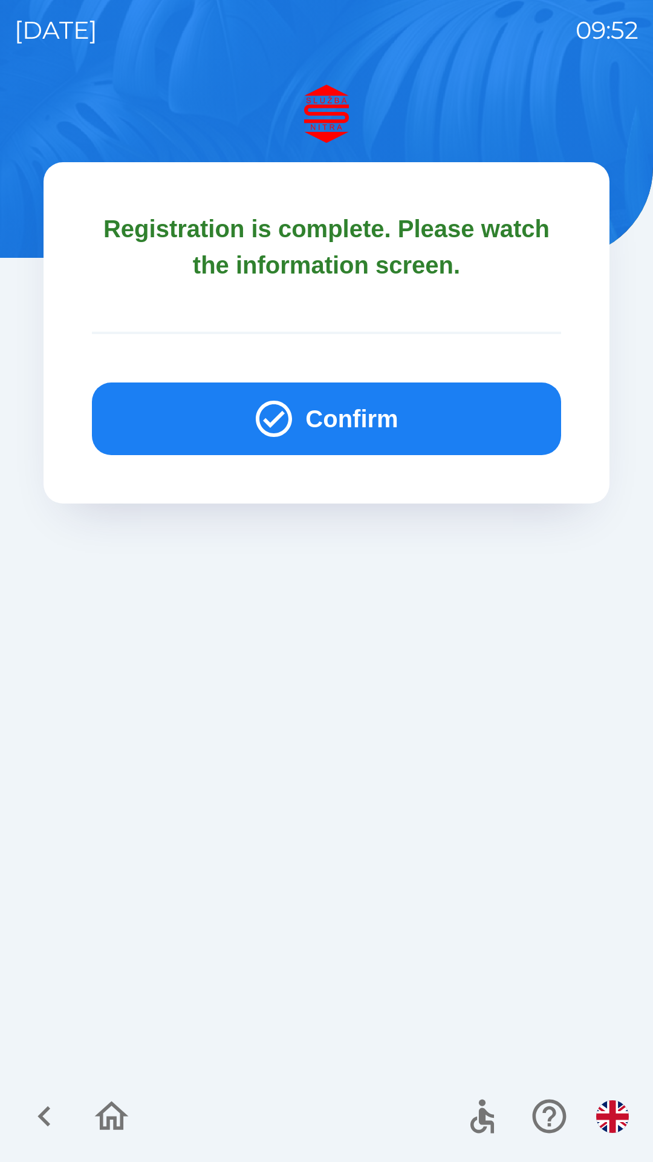
click at [378, 422] on button "Confirm" at bounding box center [326, 418] width 469 height 73
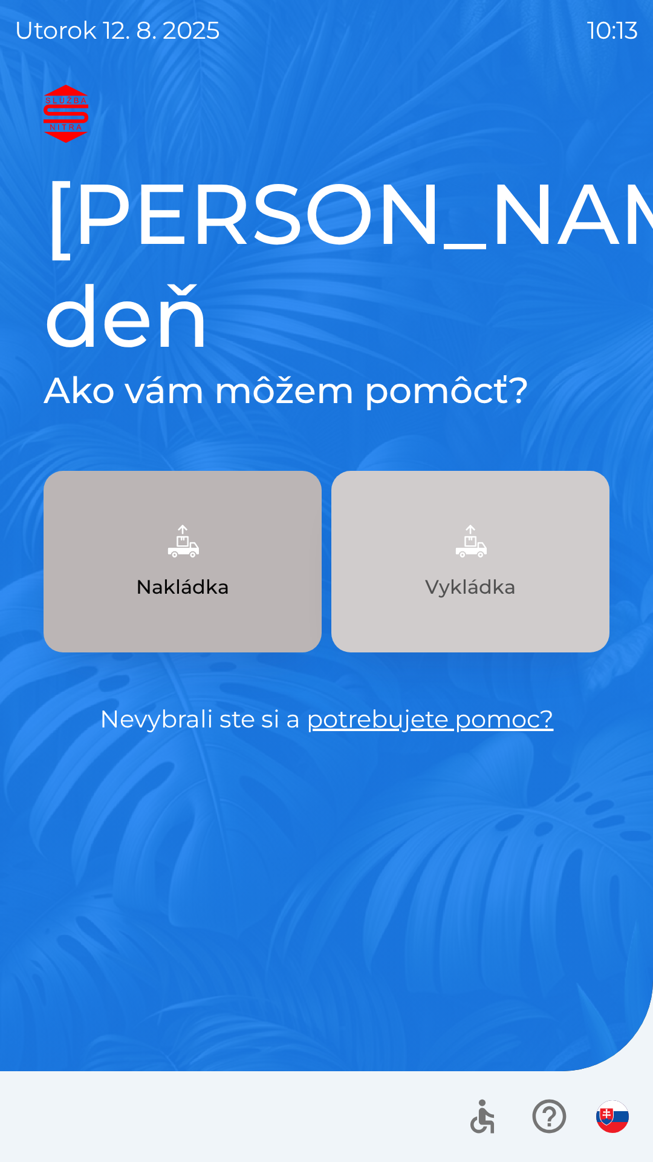
click at [482, 572] on p "Vykládka" at bounding box center [470, 586] width 91 height 29
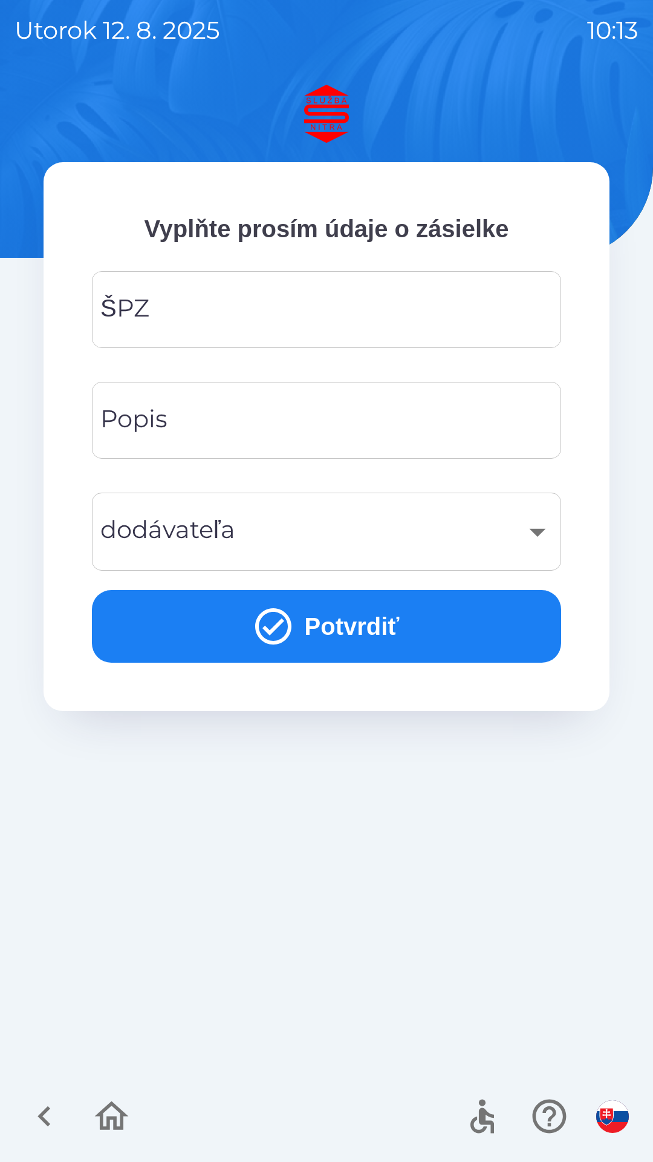
click at [219, 304] on input "ŠPZ" at bounding box center [326, 310] width 440 height 48
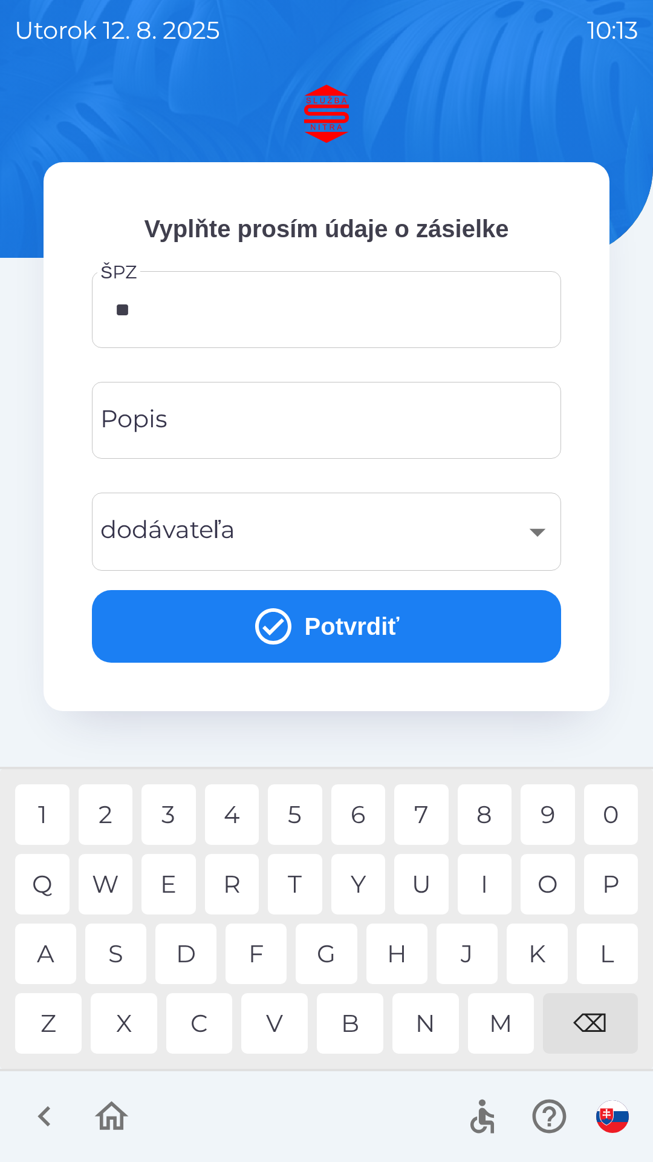
click at [232, 871] on div "R" at bounding box center [232, 884] width 54 height 61
type input "*******"
click at [260, 424] on input "Popis" at bounding box center [326, 420] width 440 height 48
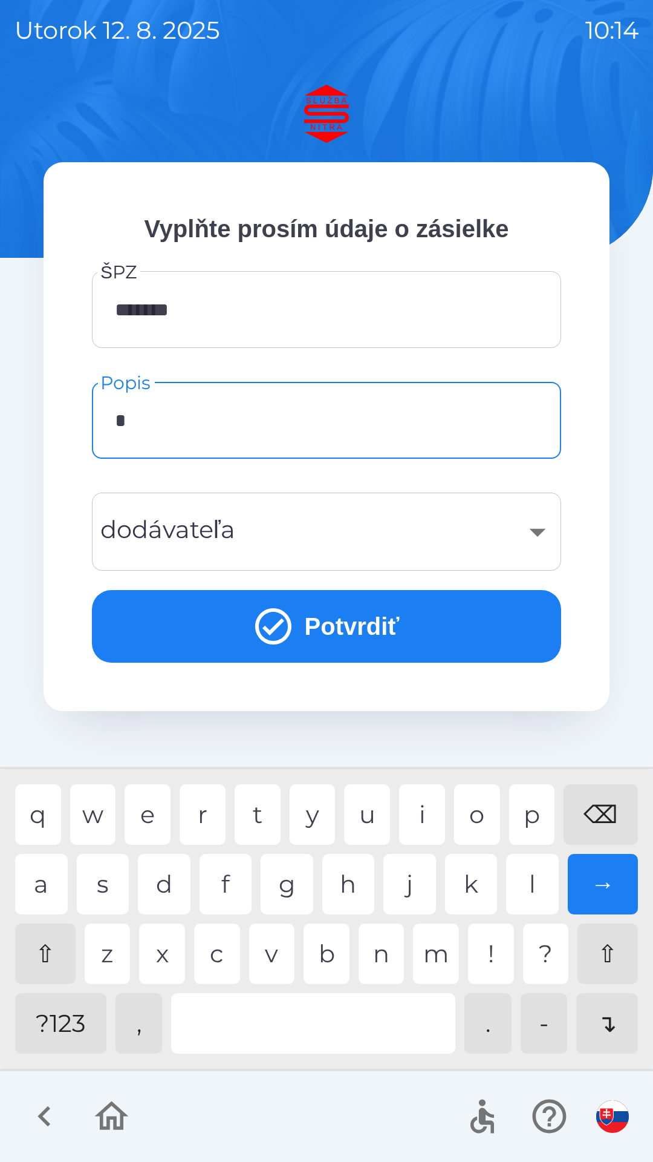
click at [467, 883] on div "k" at bounding box center [471, 884] width 53 height 61
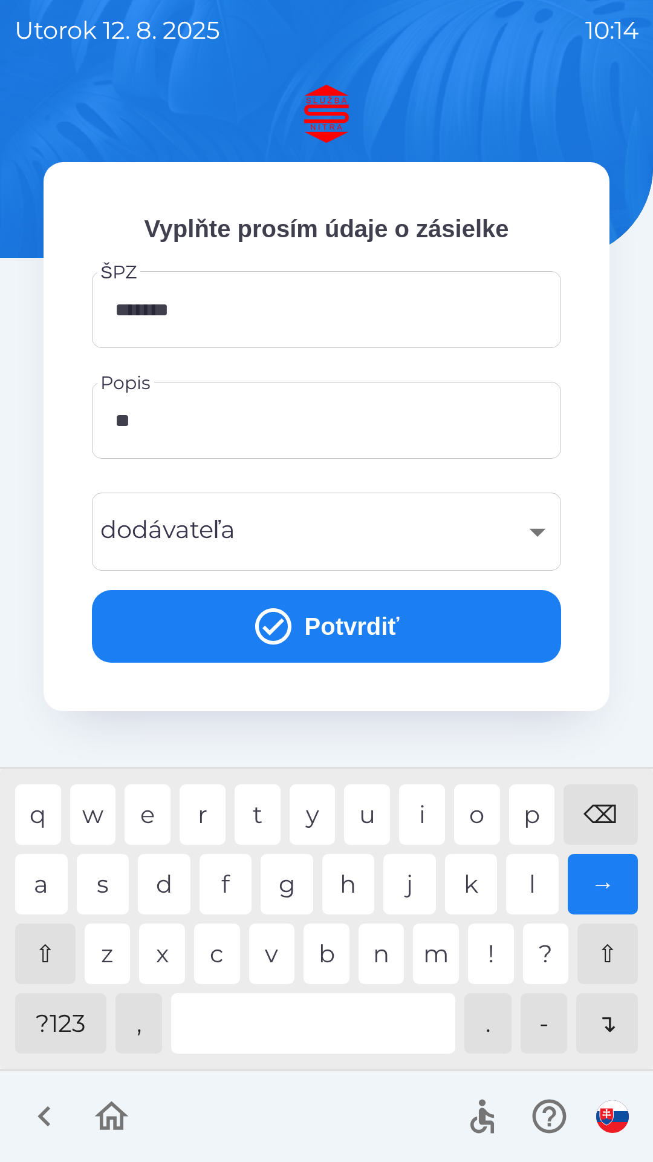
click at [361, 810] on div "u" at bounding box center [367, 814] width 46 height 61
click at [199, 816] on div "r" at bounding box center [203, 814] width 46 height 61
click at [417, 820] on div "i" at bounding box center [422, 814] width 46 height 61
type input "******"
click at [262, 534] on div "​" at bounding box center [326, 531] width 440 height 49
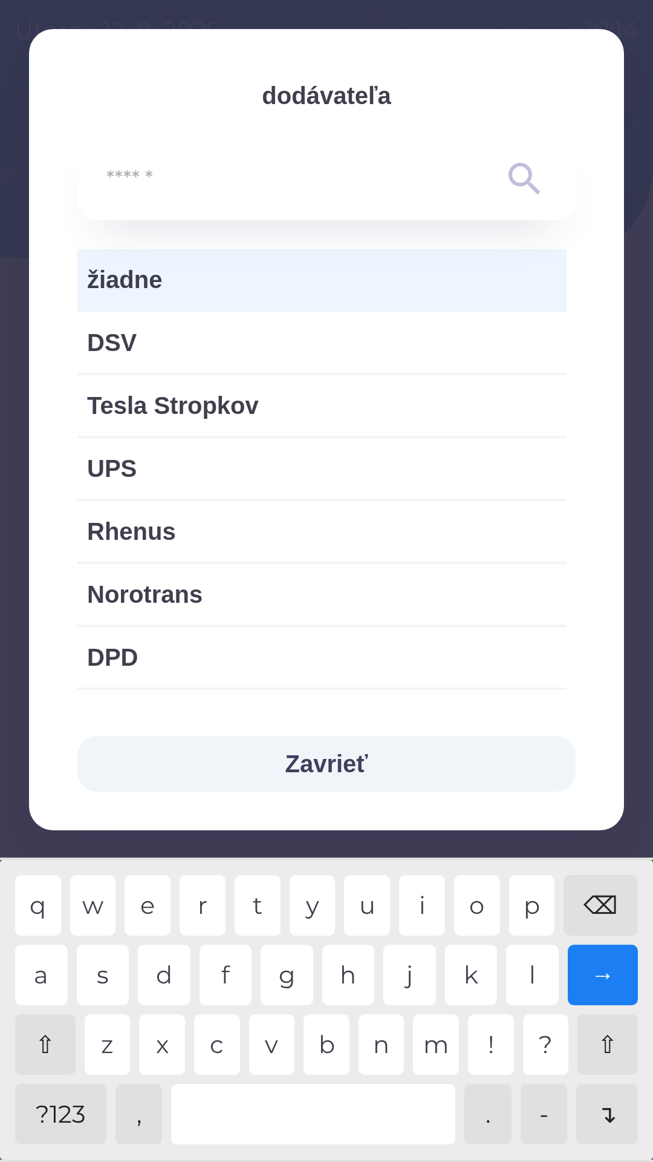
click at [217, 282] on span "žiadne" at bounding box center [322, 279] width 470 height 36
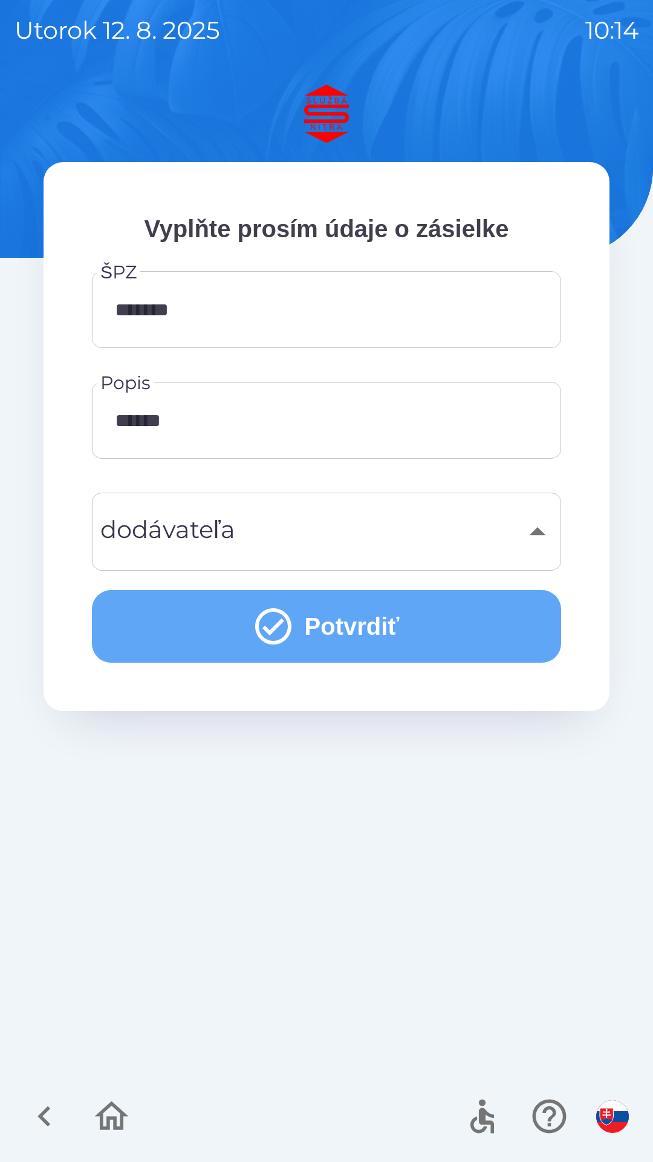
click at [382, 638] on button "Potvrdiť" at bounding box center [326, 626] width 469 height 73
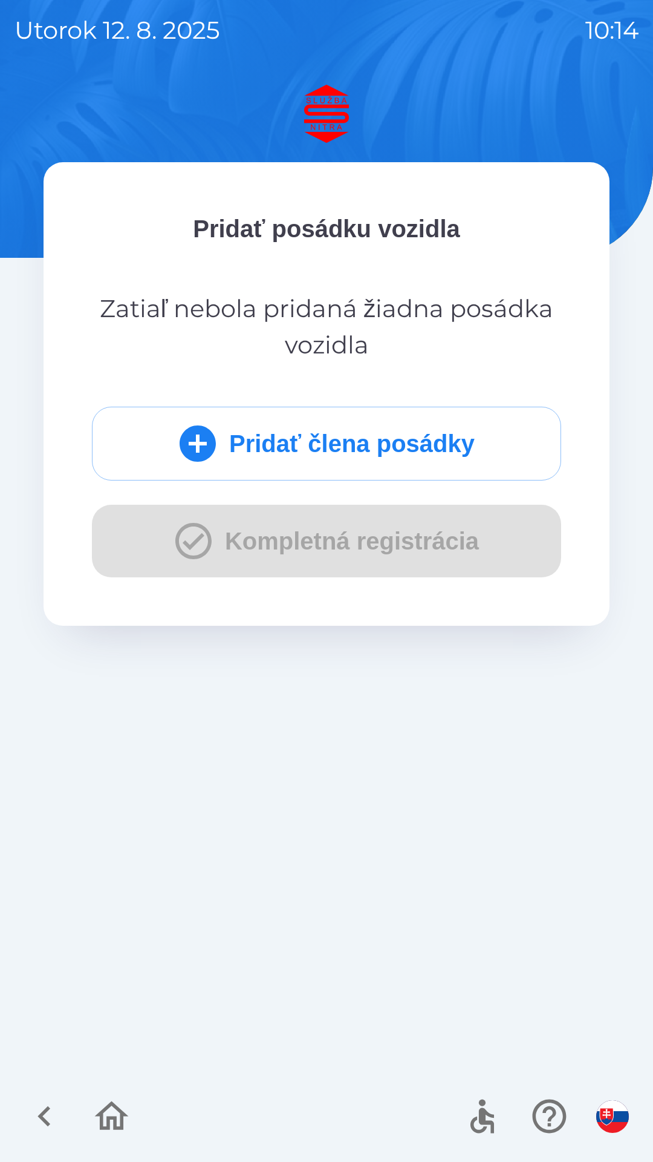
click at [417, 541] on div "Pridať člena posádky Kompletná registrácia" at bounding box center [326, 492] width 469 height 171
click at [319, 444] on button "Pridať člena posádky" at bounding box center [326, 444] width 469 height 74
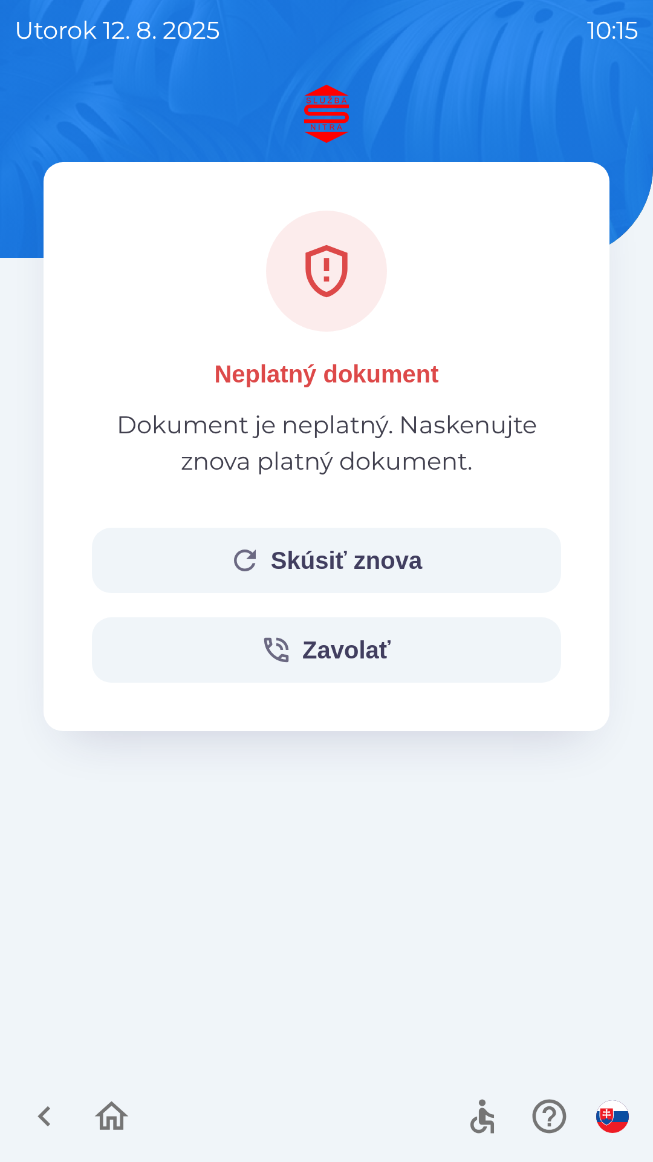
click at [344, 563] on button "Skúsiť znova" at bounding box center [326, 560] width 469 height 65
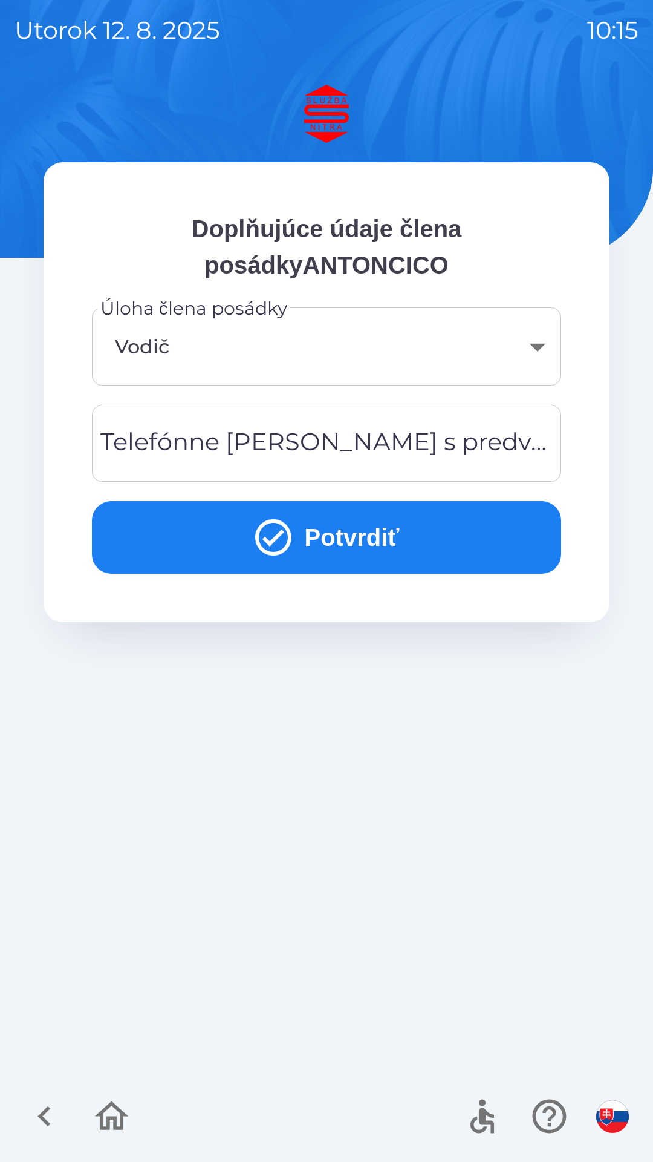
click at [352, 541] on button "Potvrdiť" at bounding box center [326, 537] width 469 height 73
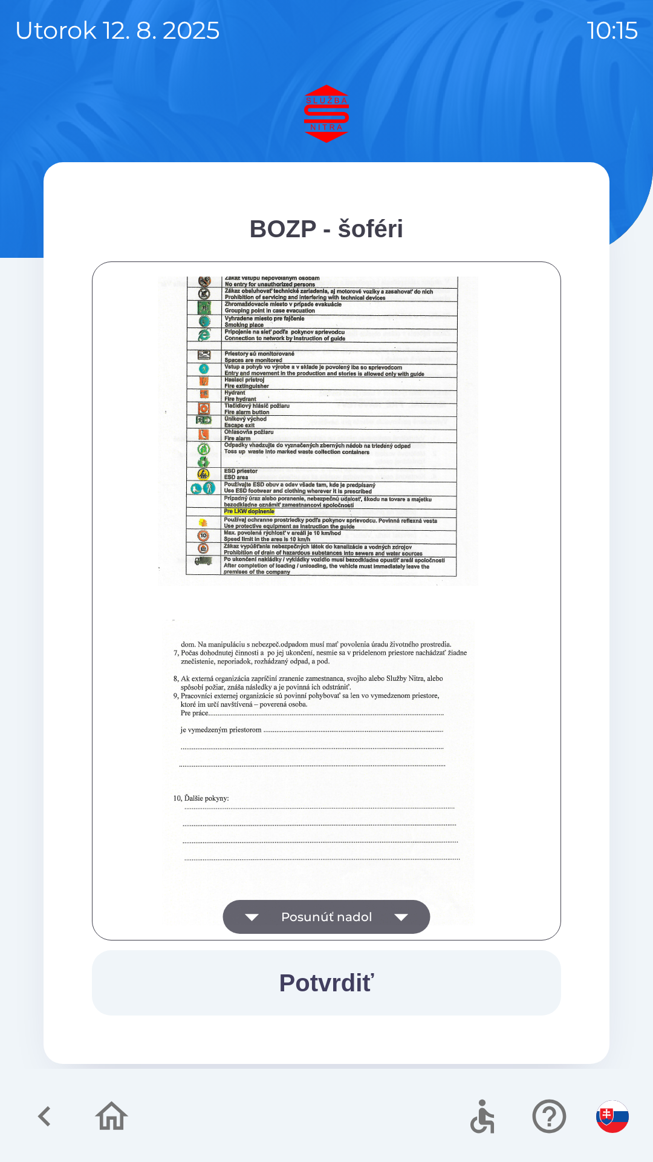
scroll to position [1356, 0]
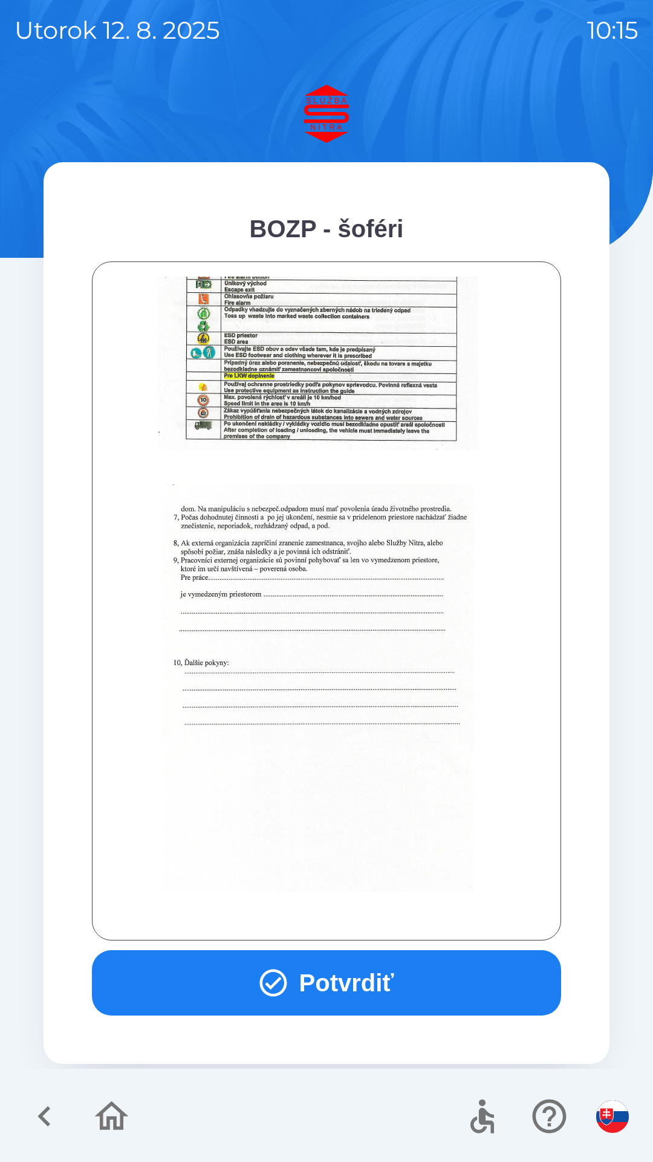
click at [387, 985] on button "Potvrdiť" at bounding box center [326, 982] width 469 height 65
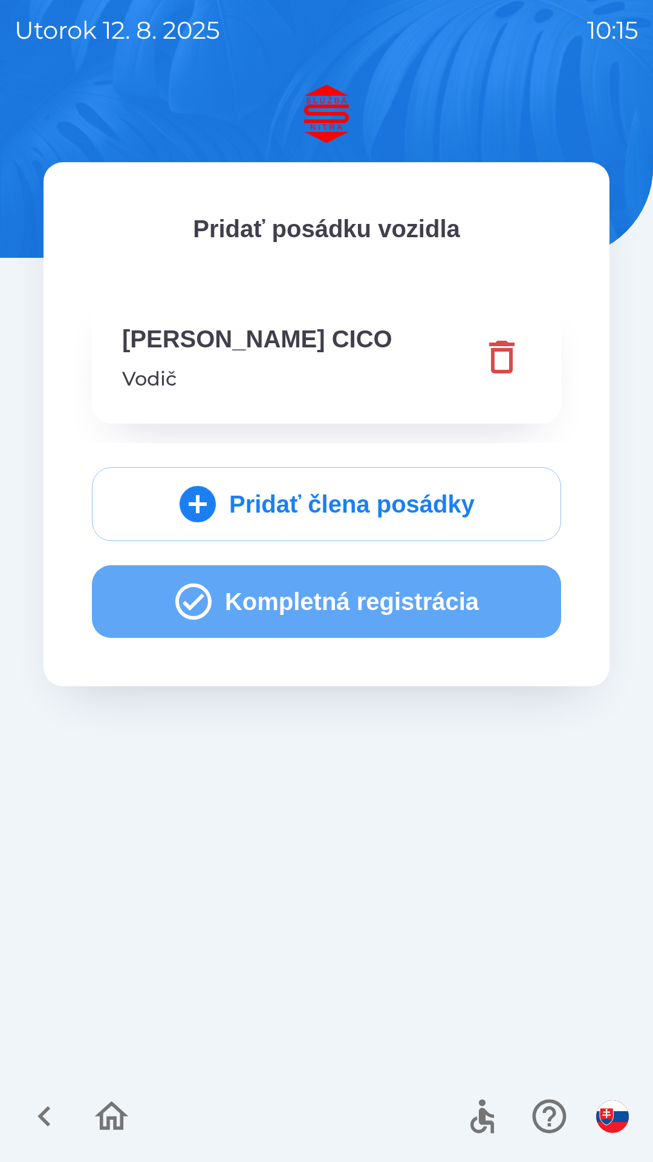
click at [345, 614] on button "Kompletná registrácia" at bounding box center [326, 601] width 469 height 73
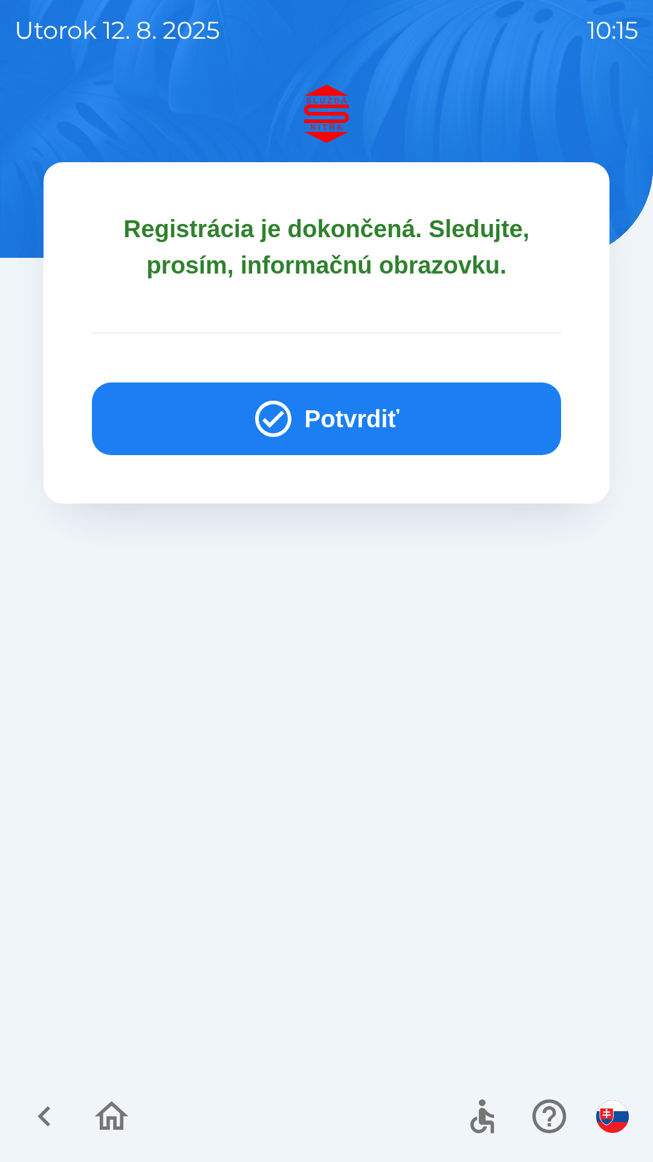
click at [364, 422] on button "Potvrdiť" at bounding box center [326, 418] width 469 height 73
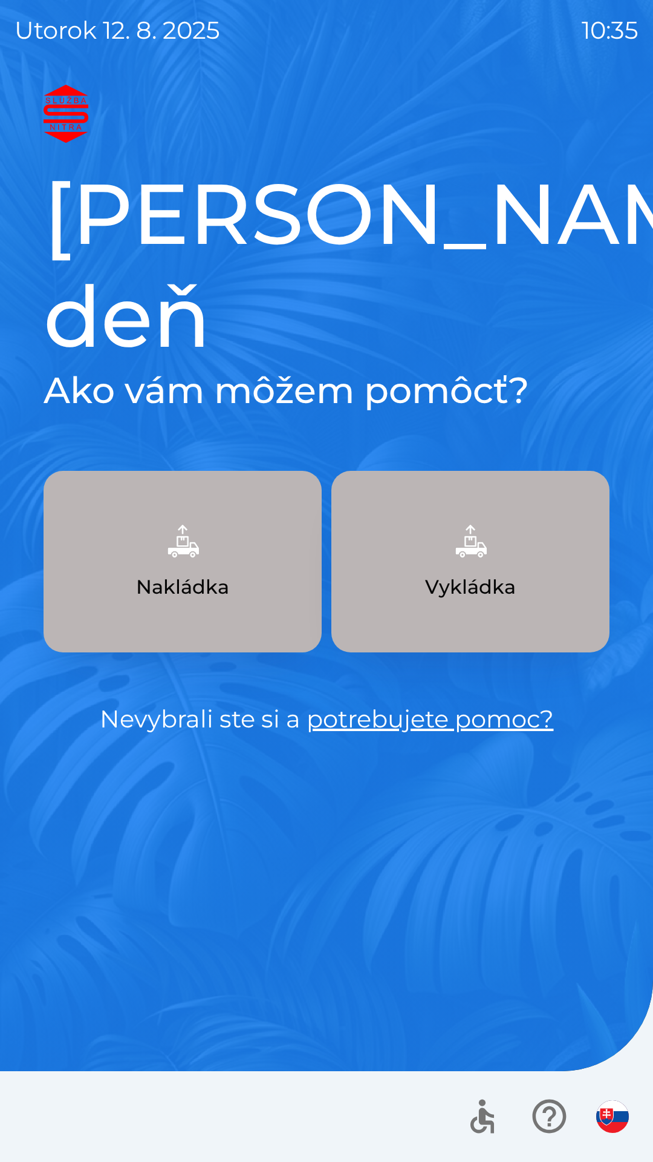
click at [195, 514] on img "button" at bounding box center [182, 540] width 53 height 53
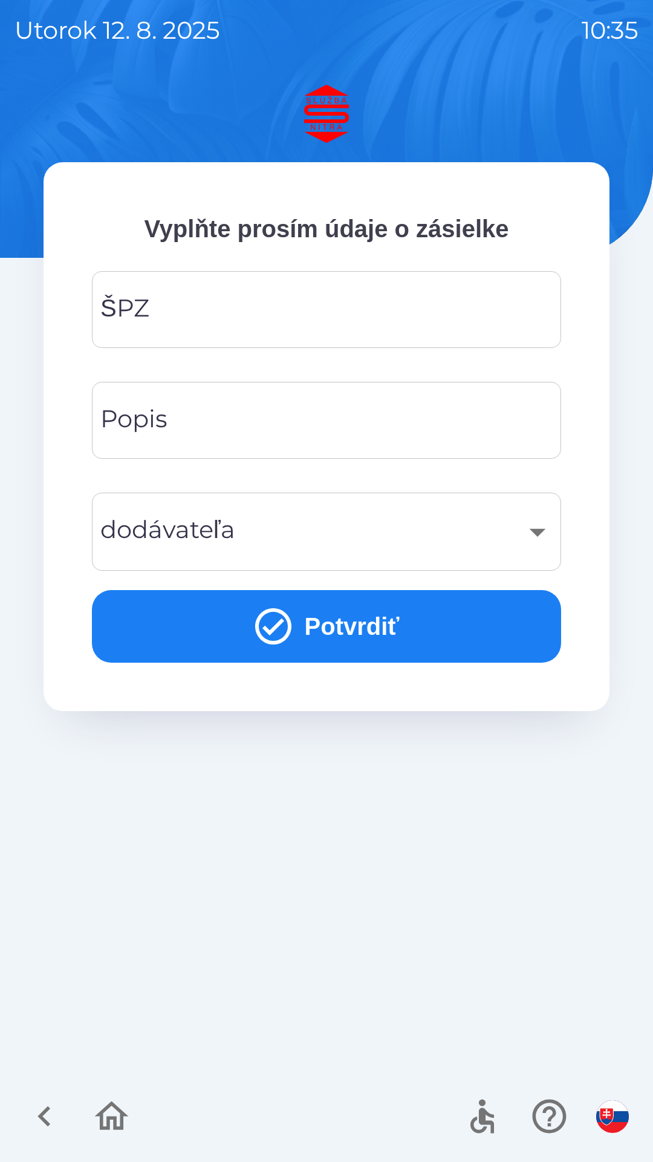
click at [47, 1122] on icon "button" at bounding box center [44, 1116] width 13 height 21
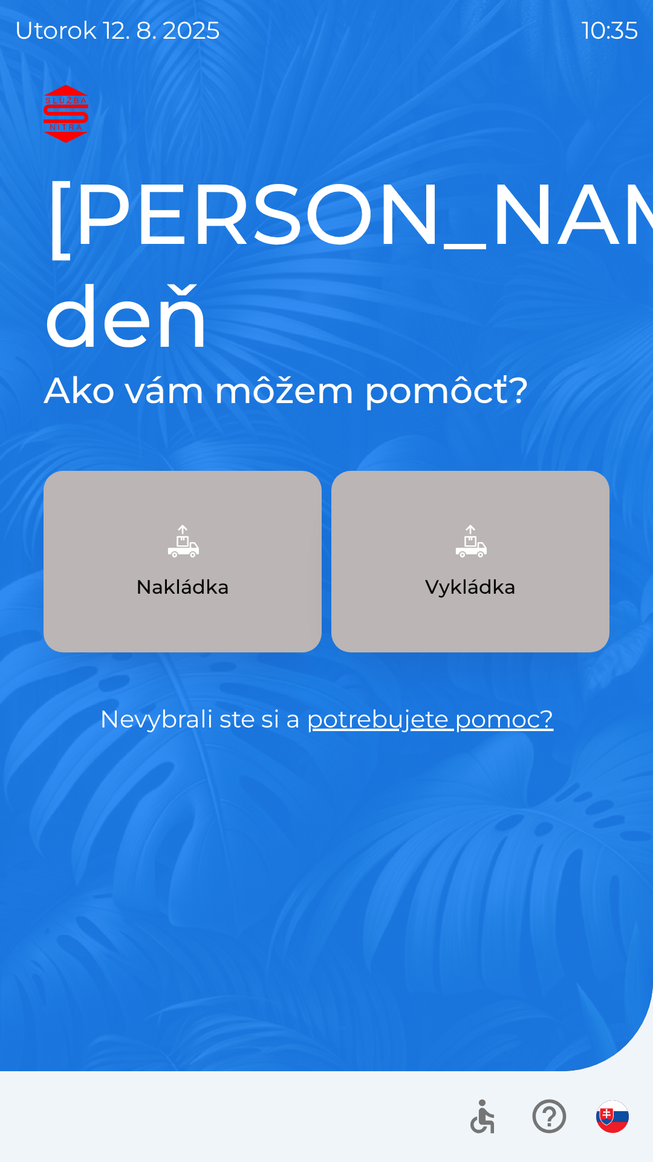
click at [476, 514] on img "button" at bounding box center [470, 540] width 53 height 53
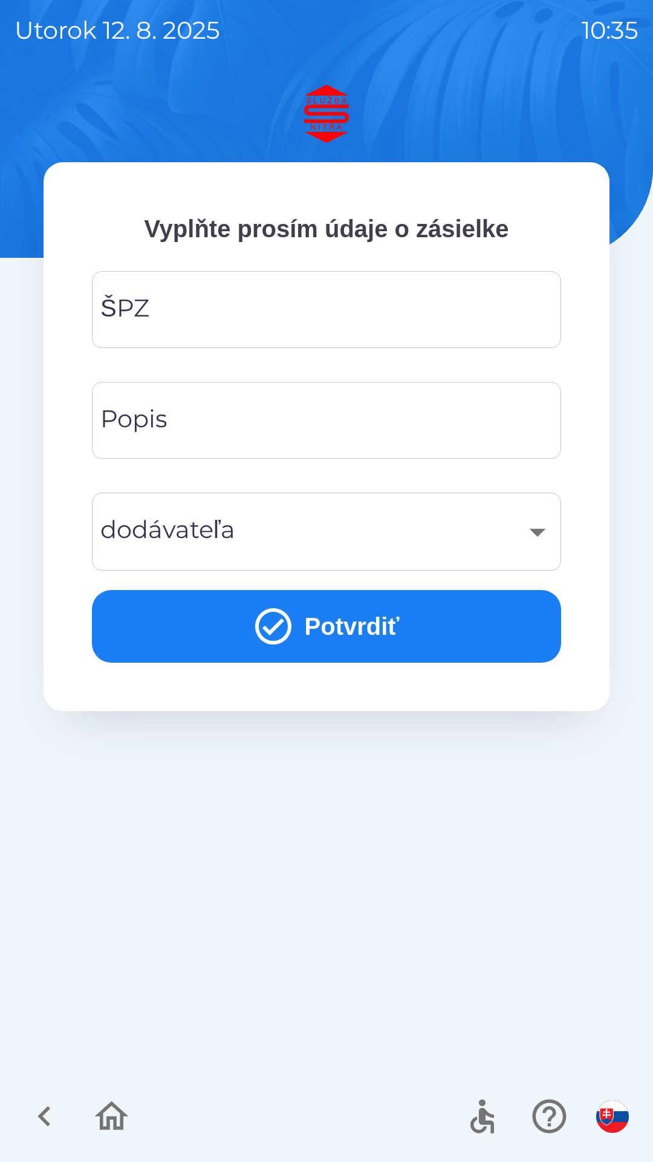
click at [237, 306] on input "ŠPZ" at bounding box center [326, 310] width 440 height 48
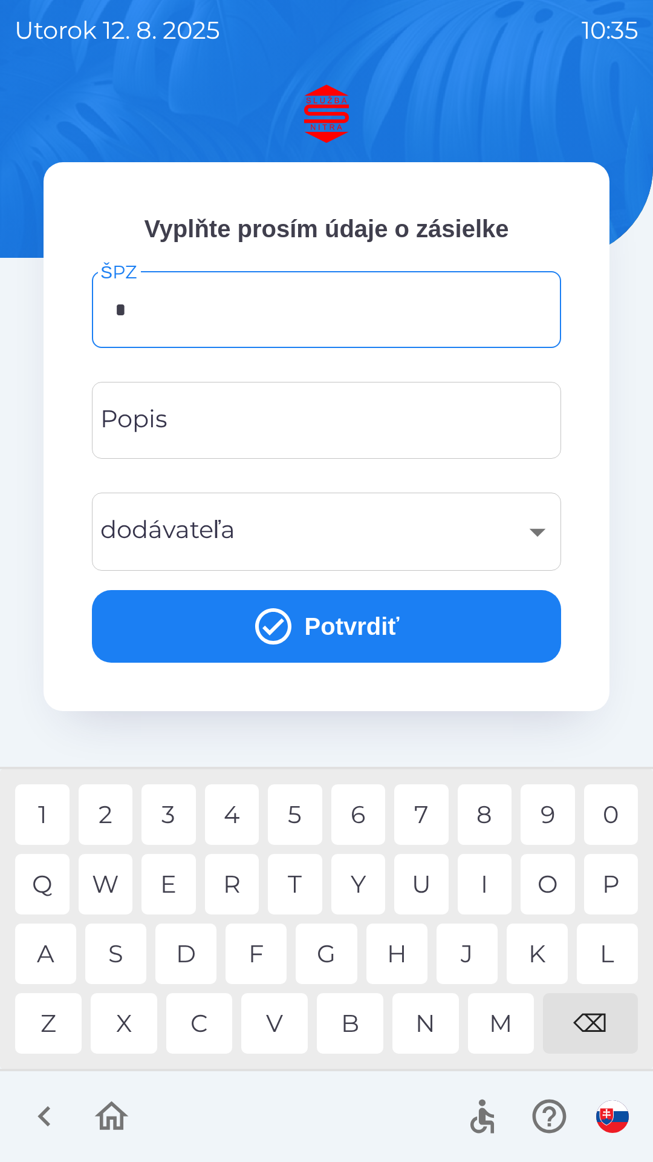
click at [609, 883] on div "P" at bounding box center [611, 884] width 54 height 61
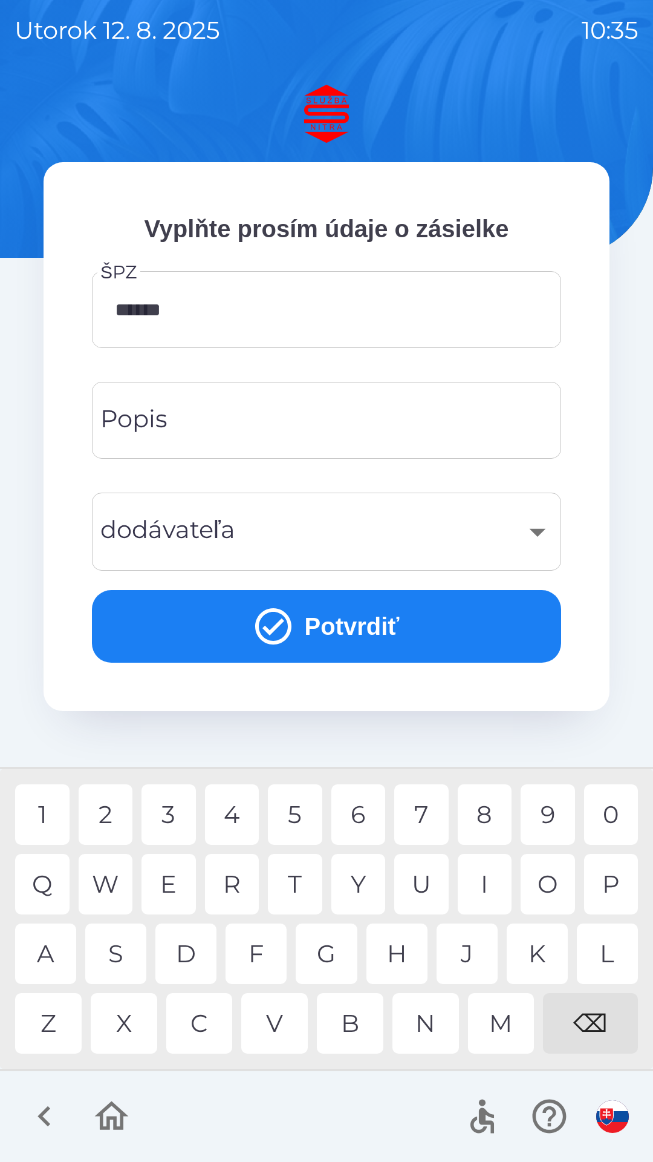
type input "*******"
click at [252, 424] on input "Popis" at bounding box center [326, 420] width 440 height 48
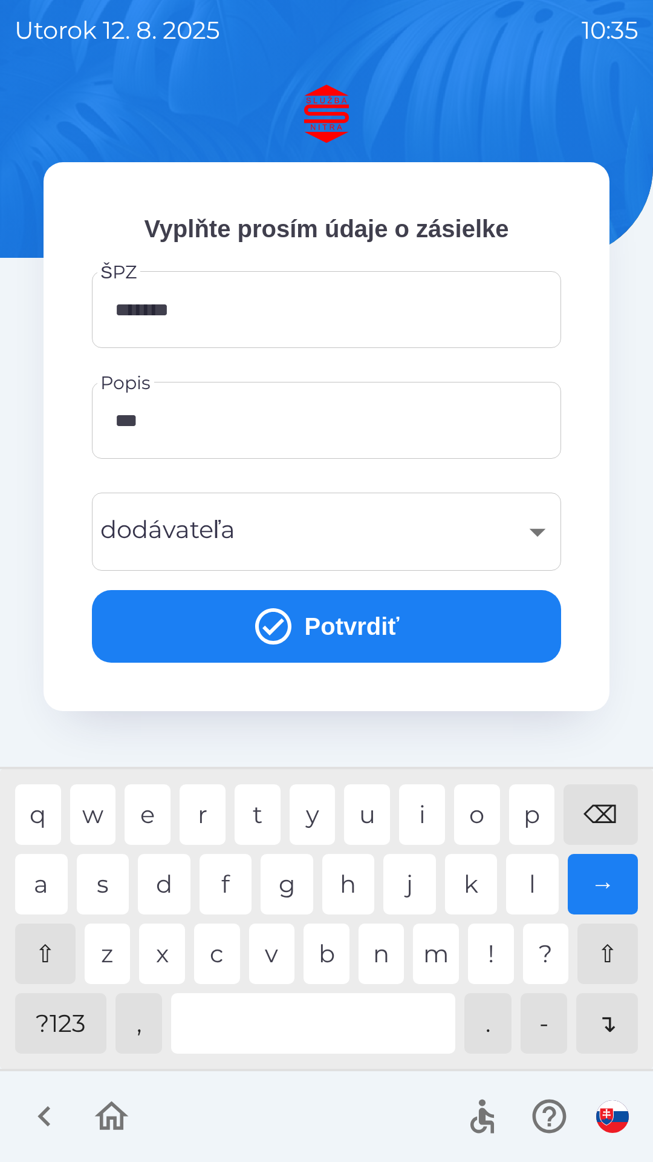
click at [195, 812] on div "r" at bounding box center [203, 814] width 46 height 61
click at [255, 812] on div "t" at bounding box center [258, 814] width 46 height 61
type input "******"
click at [280, 635] on icon "submit" at bounding box center [274, 626] width 44 height 44
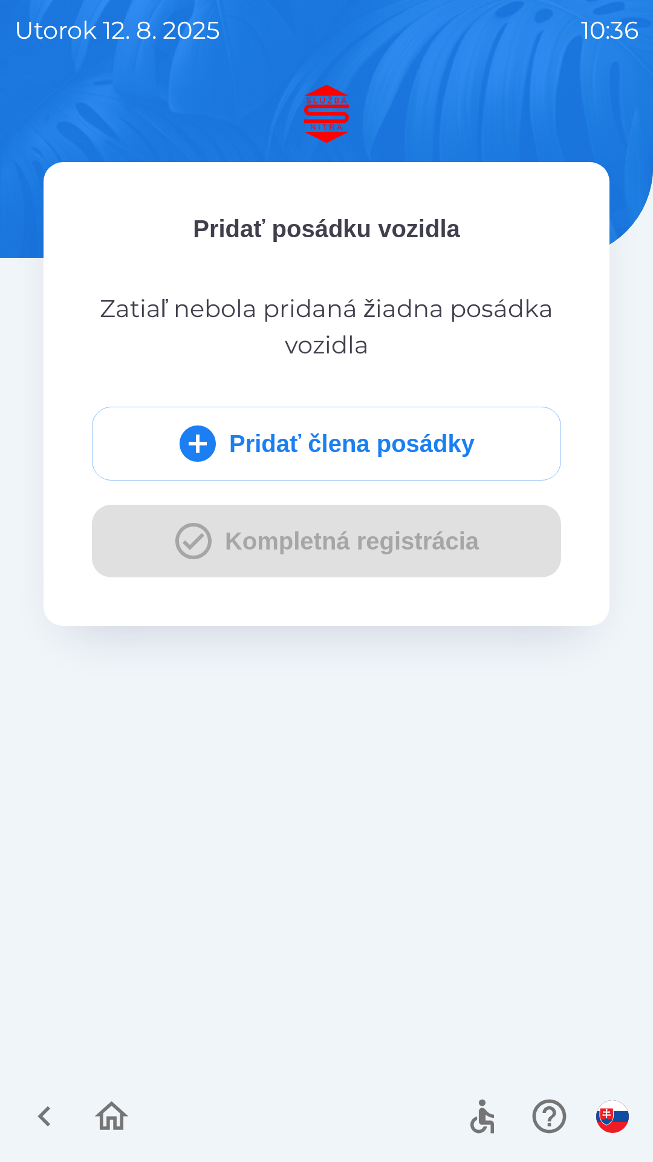
click at [265, 538] on div "Pridať člena posádky Kompletná registrácia" at bounding box center [326, 492] width 469 height 171
click at [52, 1114] on icon "button" at bounding box center [44, 1116] width 41 height 41
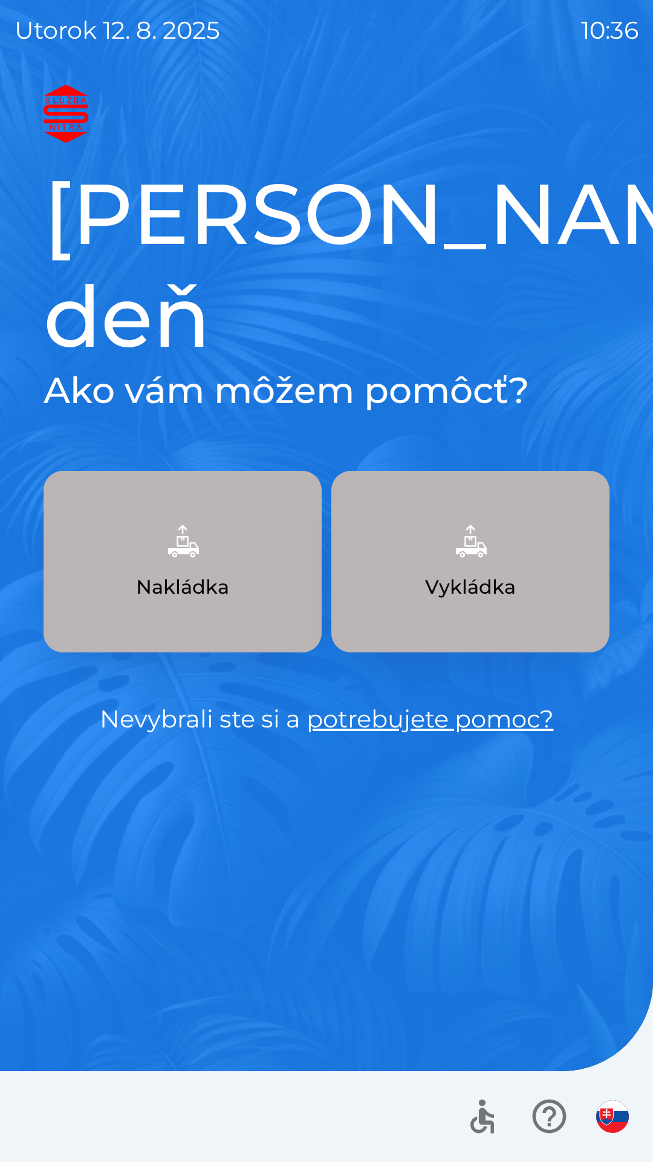
click at [474, 514] on img "button" at bounding box center [470, 540] width 53 height 53
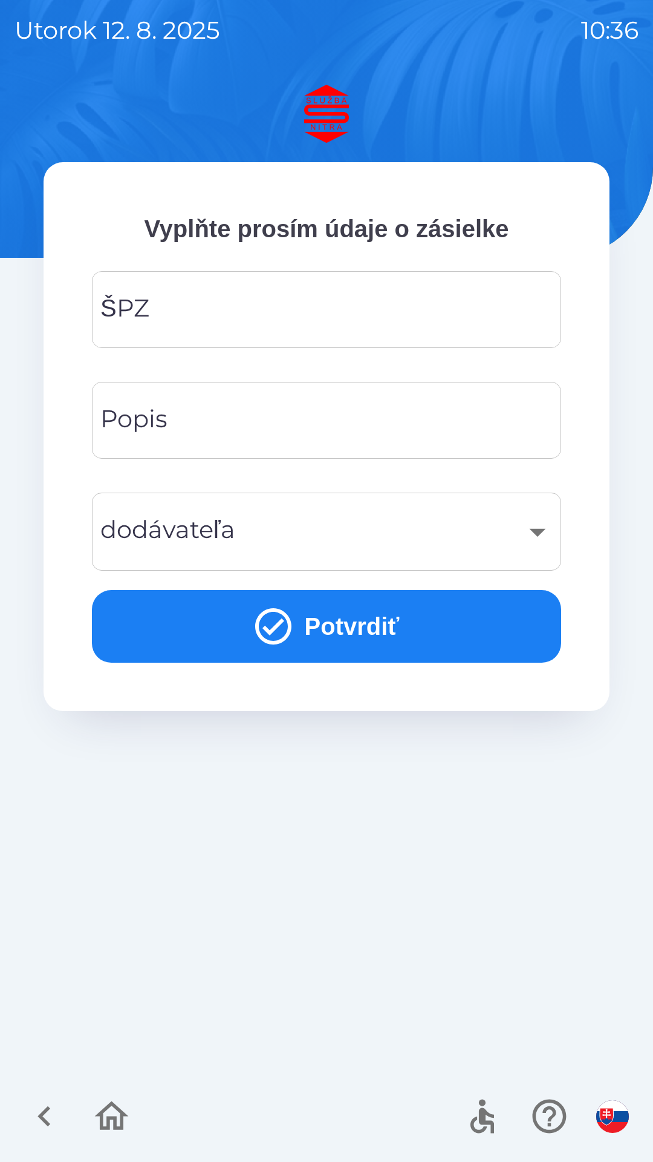
click at [231, 312] on input "ŠPZ" at bounding box center [326, 310] width 440 height 48
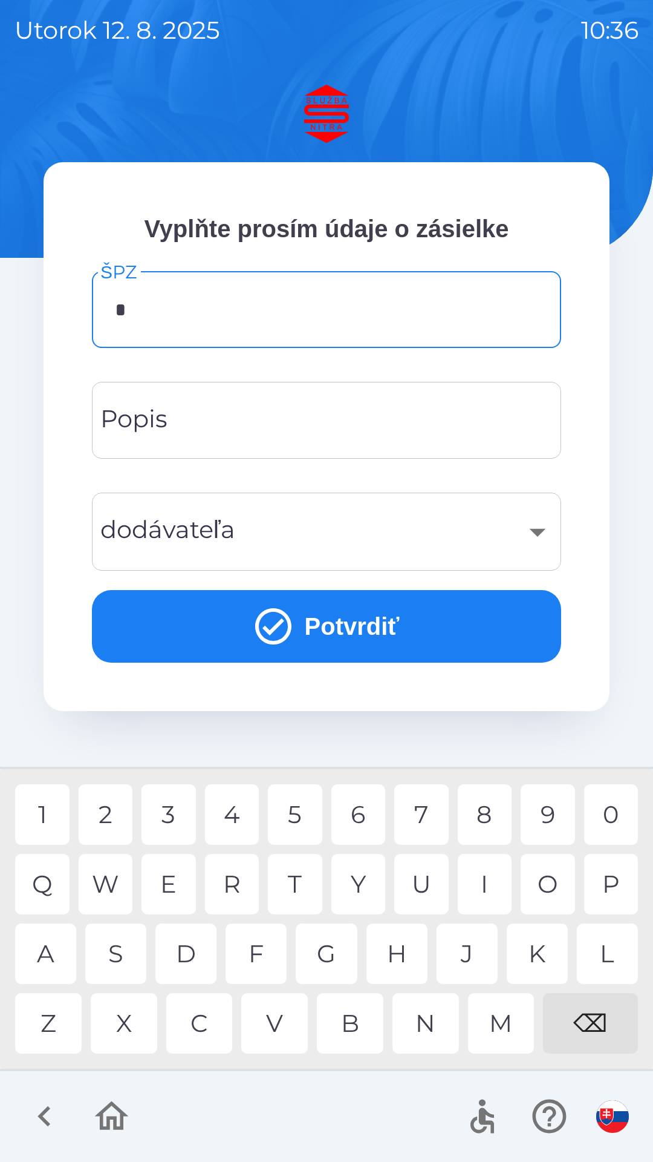
click at [602, 874] on div "P" at bounding box center [611, 884] width 54 height 61
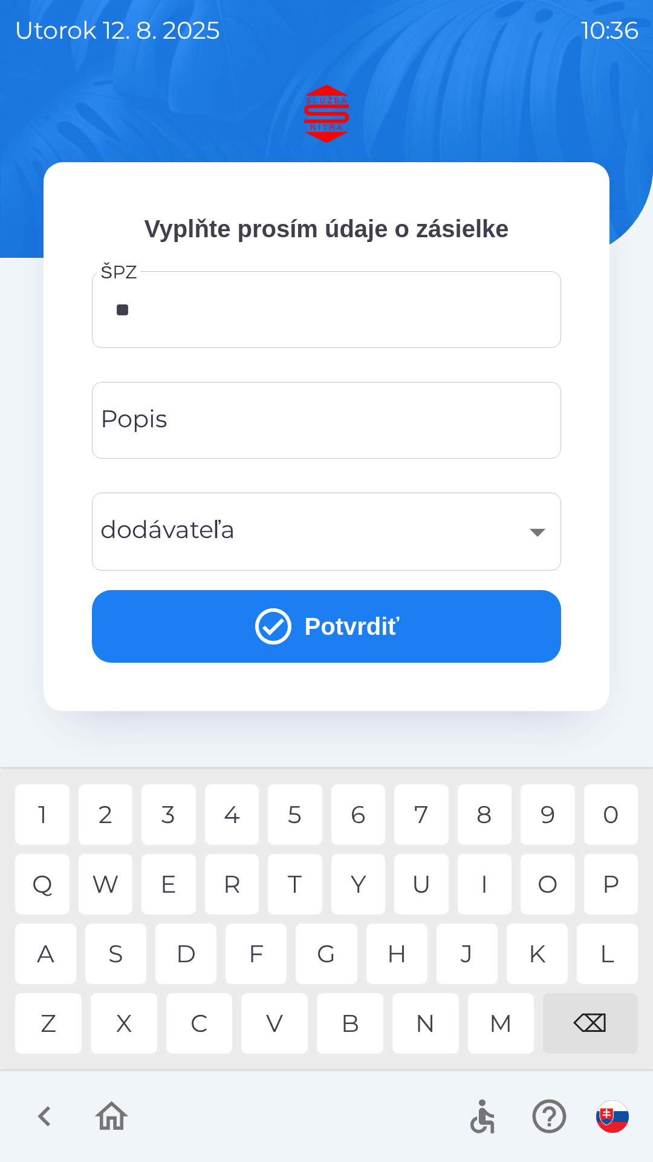
click at [191, 951] on div "D" at bounding box center [185, 953] width 61 height 61
click at [425, 810] on div "7" at bounding box center [421, 814] width 54 height 61
click at [321, 949] on div "G" at bounding box center [326, 953] width 61 height 61
type input "*******"
click at [360, 882] on div "Y" at bounding box center [359, 884] width 54 height 61
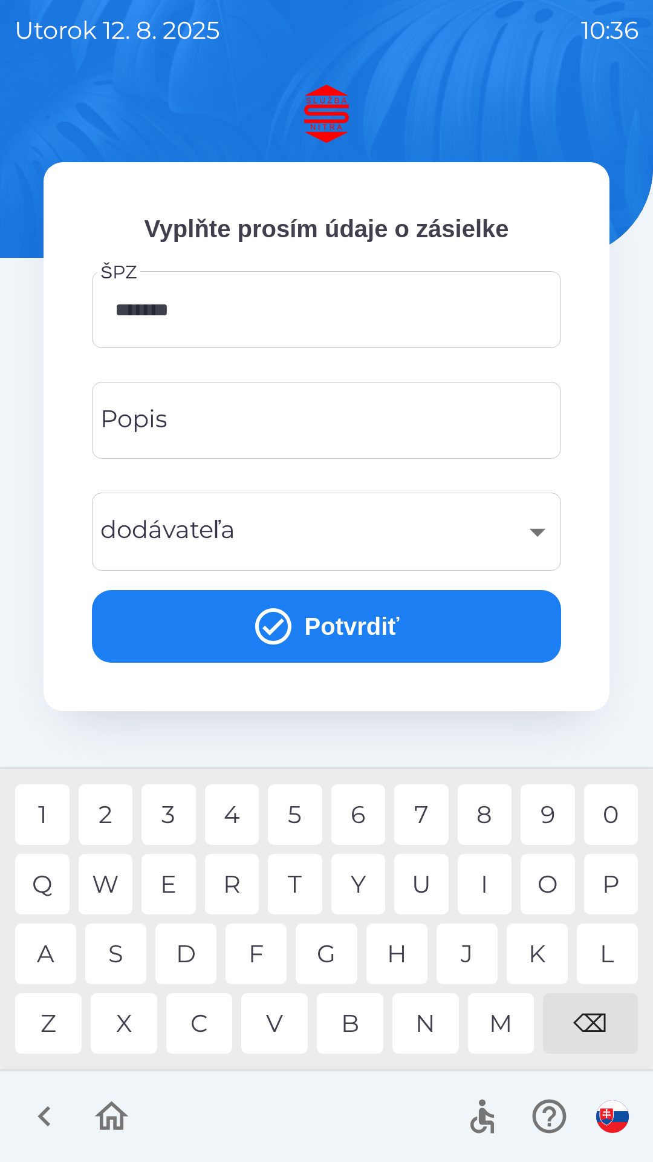
click at [359, 617] on button "Potvrdiť" at bounding box center [326, 626] width 469 height 73
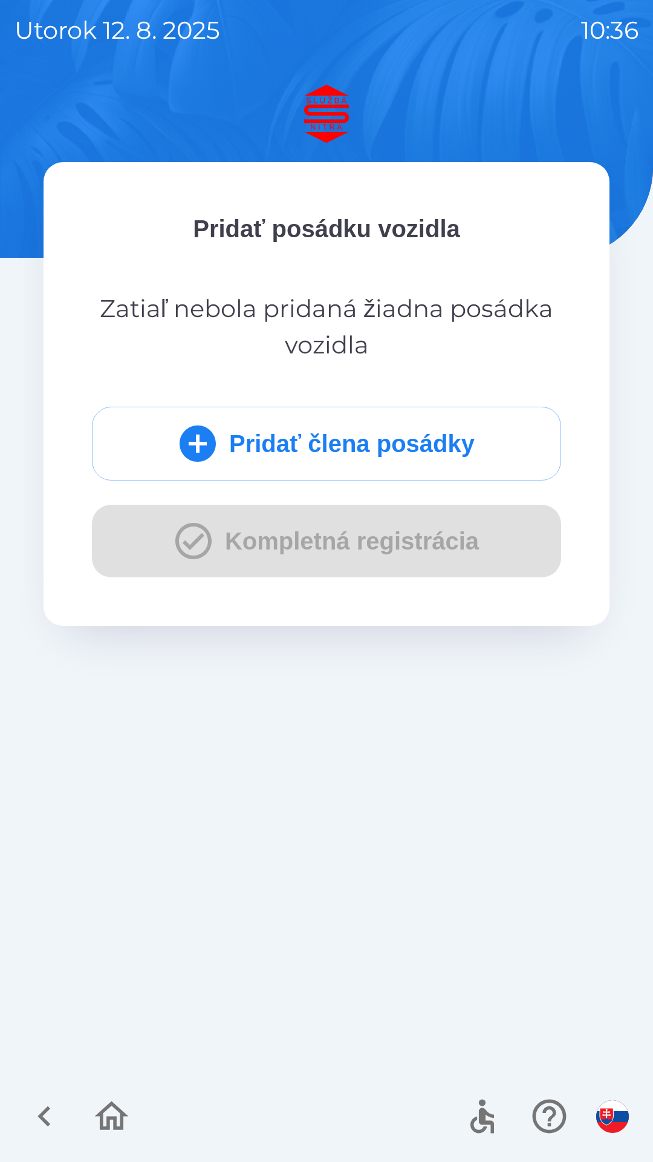
click at [307, 533] on div "Pridať člena posádky Kompletná registrácia" at bounding box center [326, 492] width 469 height 171
